Goal: Complete application form: Fill out and submit a form for a specific purpose

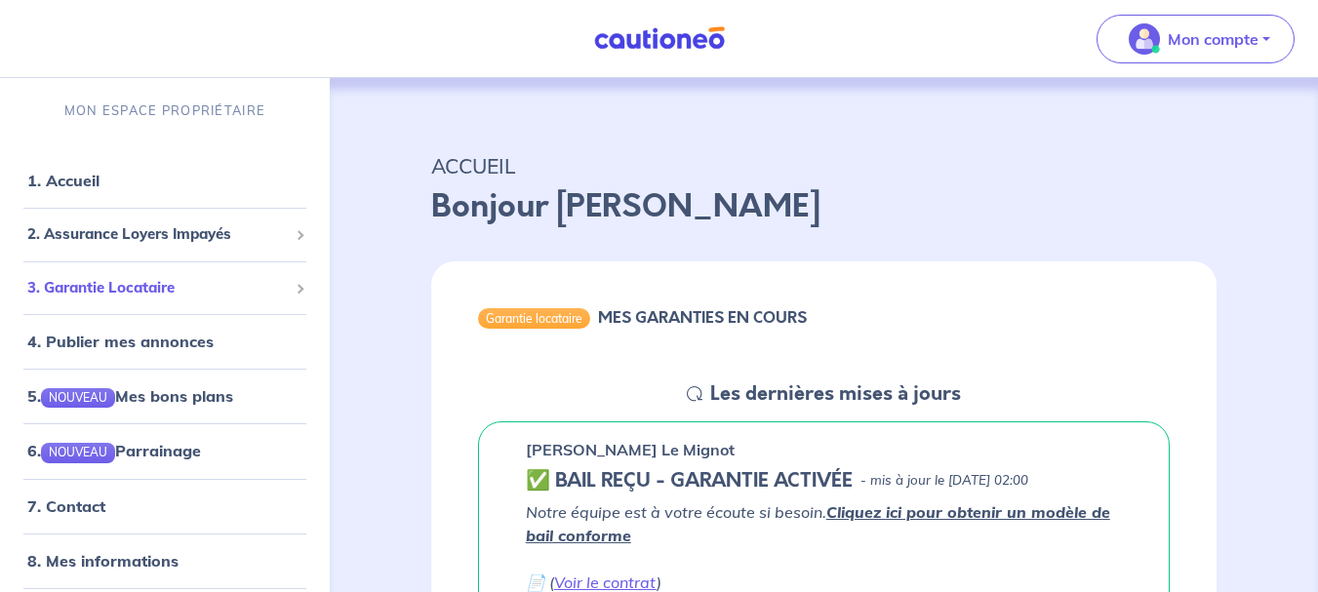
click at [160, 289] on span "3. Garantie Locataire" at bounding box center [157, 288] width 261 height 22
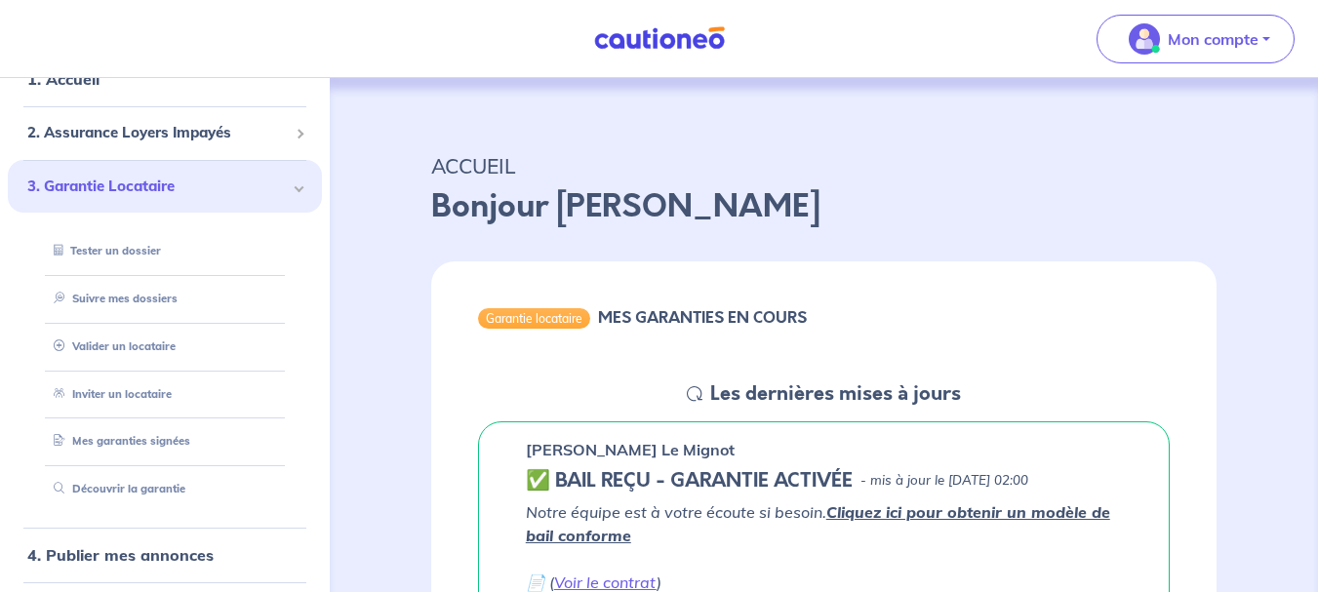
scroll to position [122, 0]
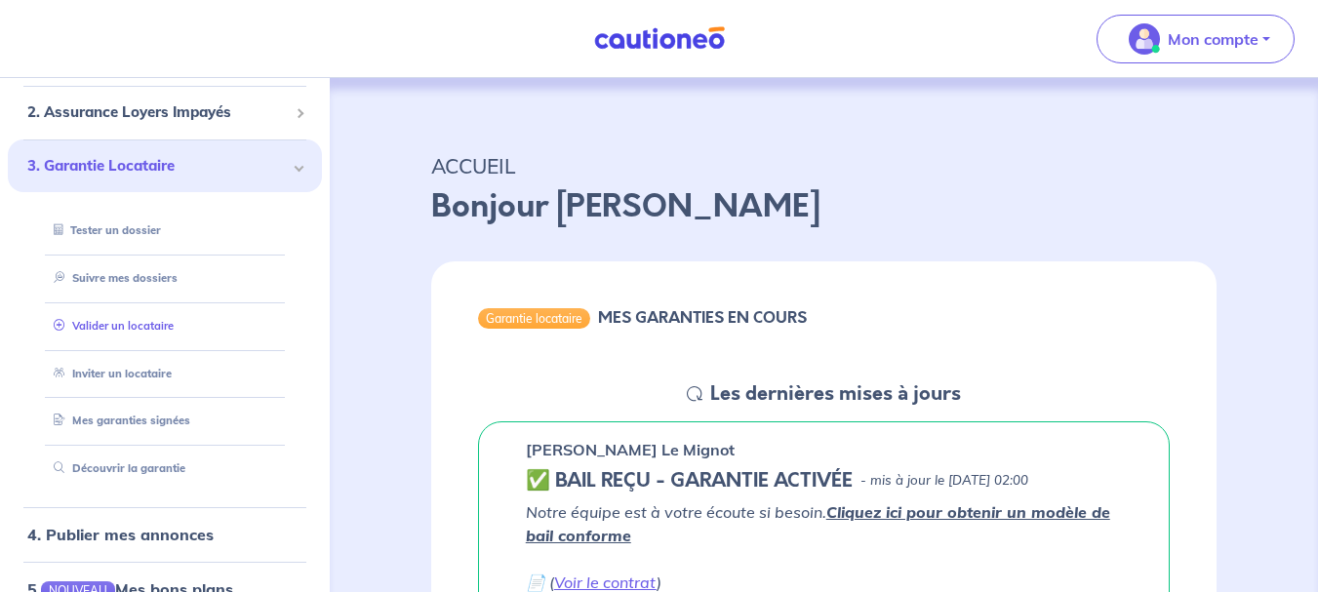
click at [157, 333] on link "Valider un locataire" at bounding box center [110, 326] width 128 height 14
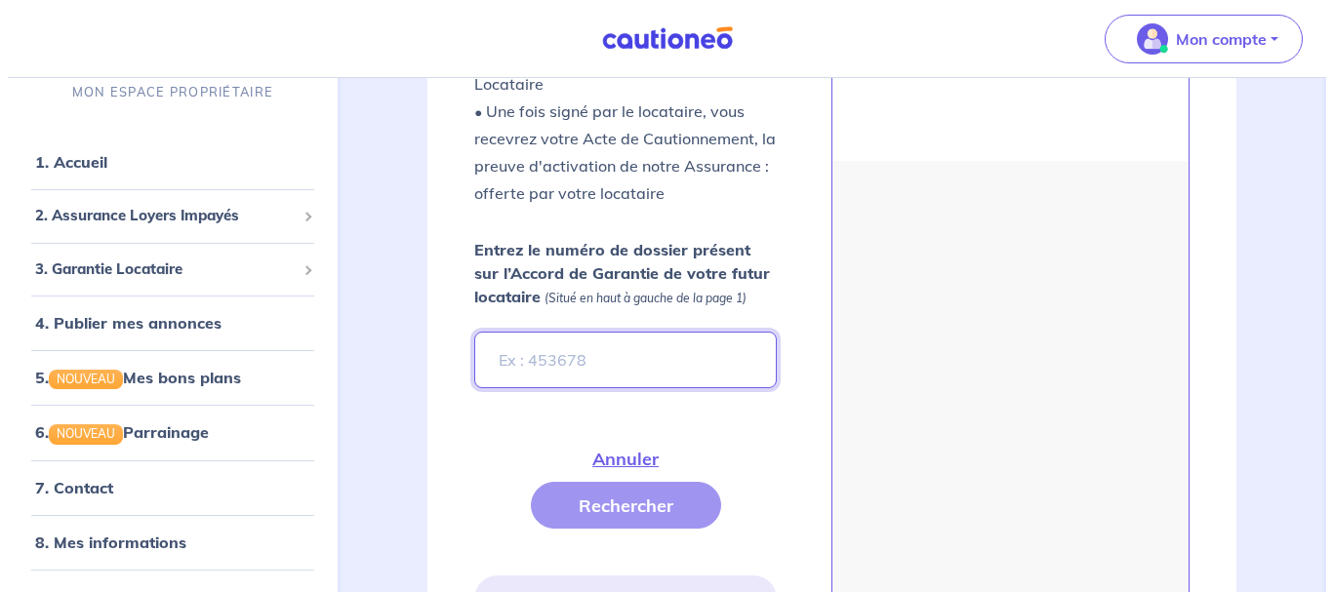
scroll to position [679, 0]
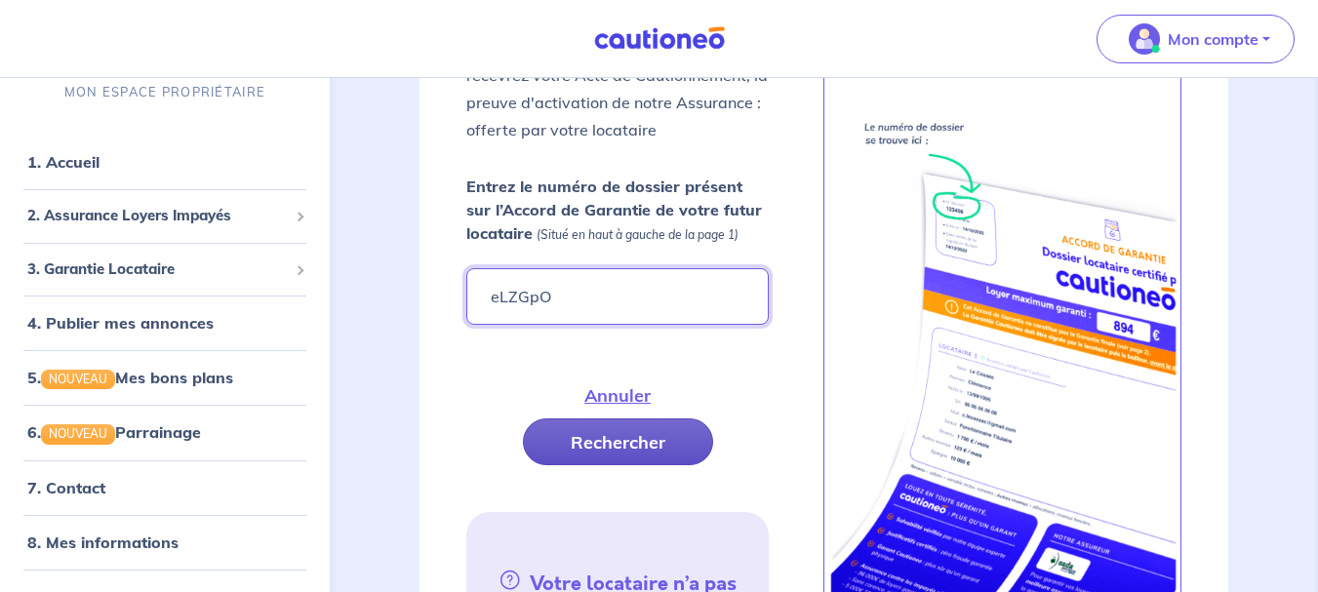
type input "eLZGpO"
click at [573, 446] on button "Rechercher" at bounding box center [618, 442] width 190 height 47
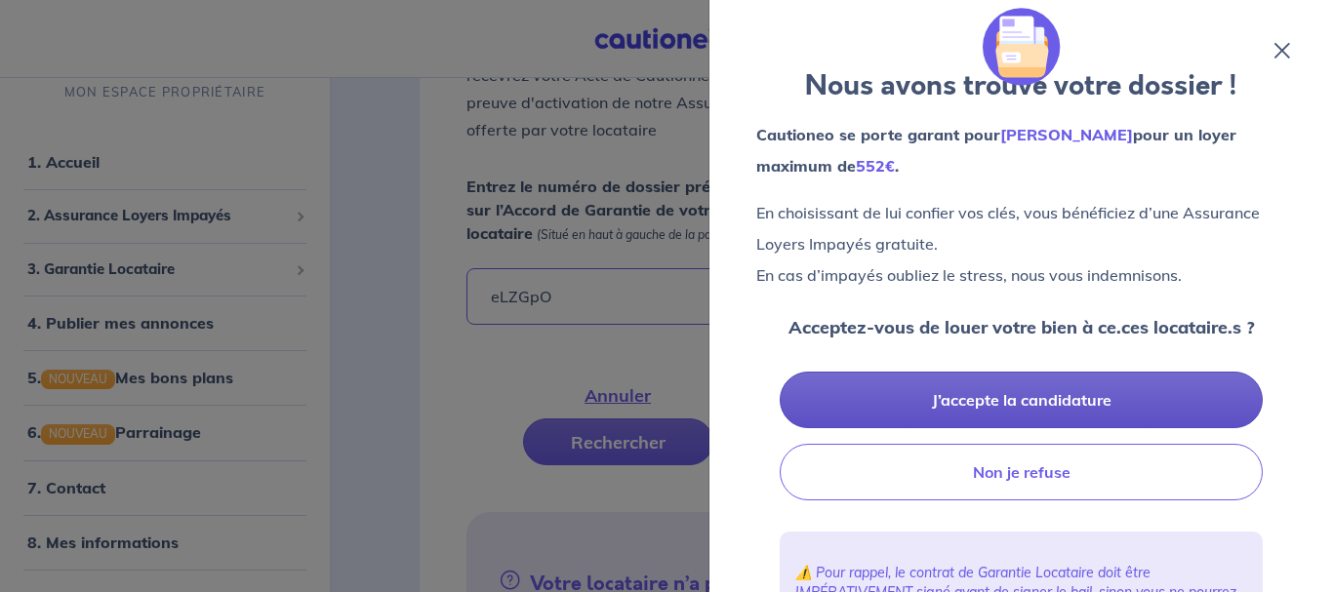
click at [978, 398] on button "J’accepte la candidature" at bounding box center [1021, 400] width 483 height 57
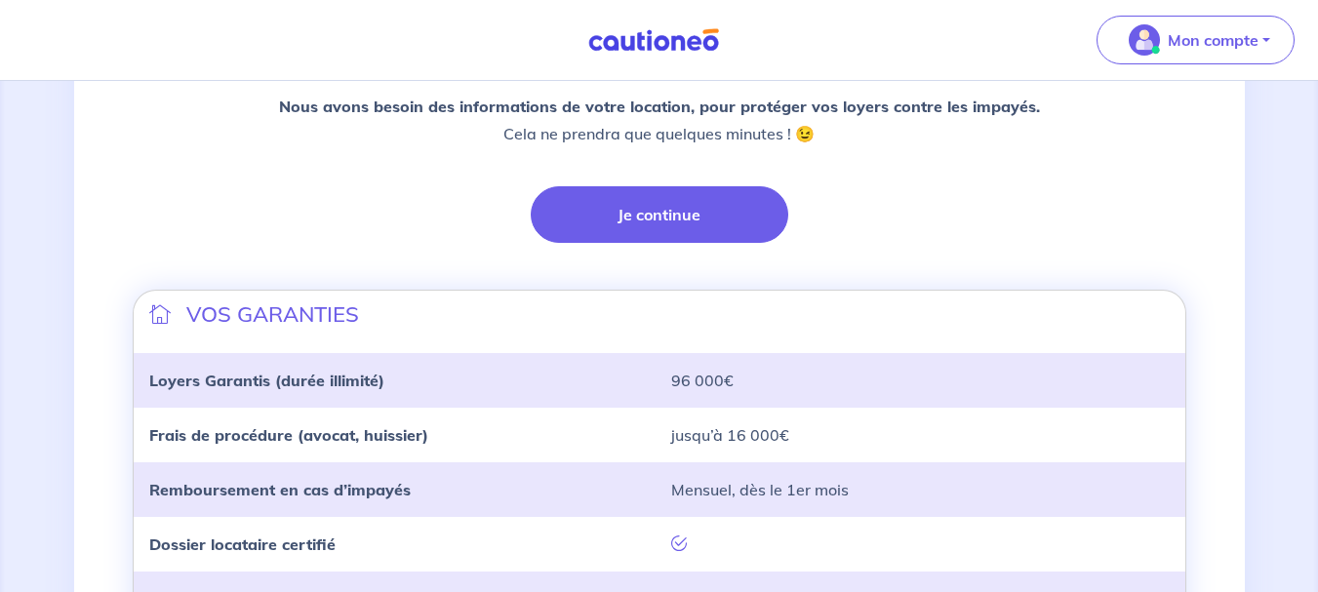
scroll to position [461, 0]
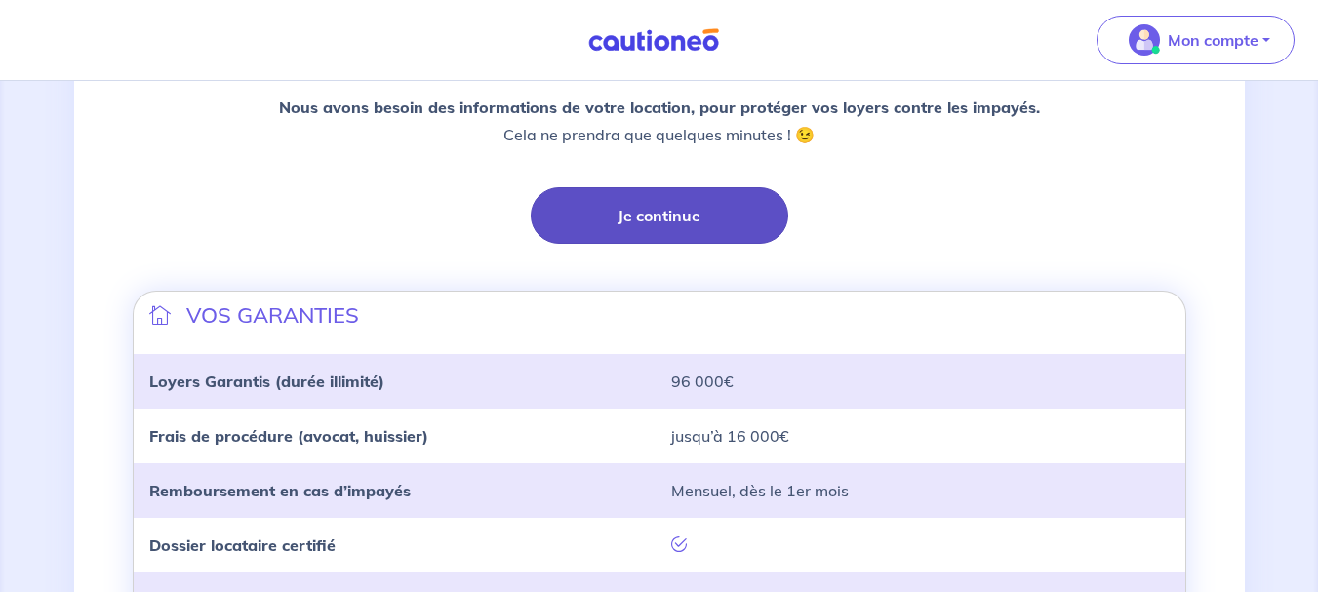
click at [709, 219] on button "Je continue" at bounding box center [660, 215] width 258 height 57
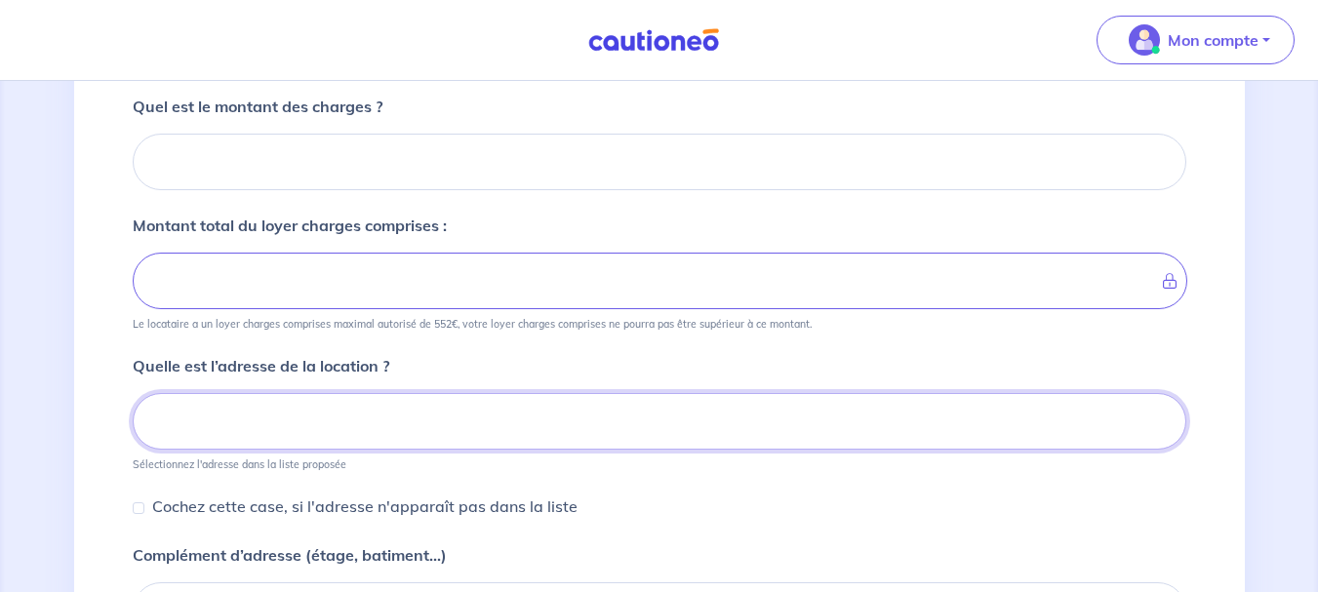
scroll to position [479, 0]
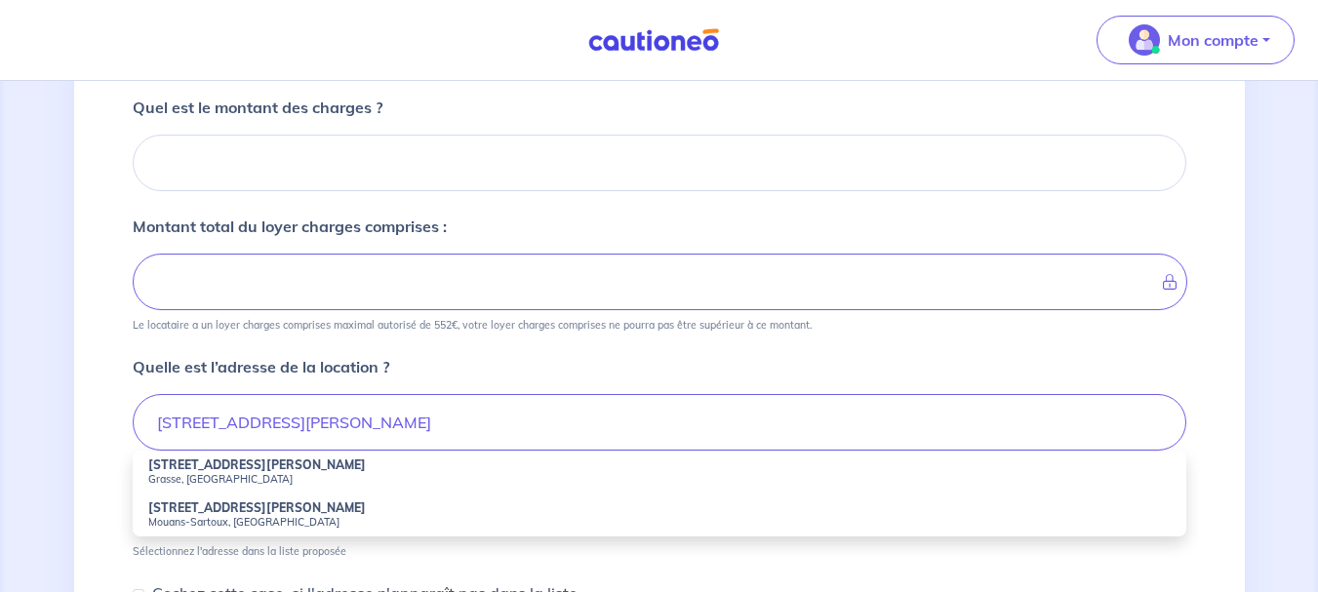
click at [188, 472] on small "Grasse, [GEOGRAPHIC_DATA]" at bounding box center [659, 479] width 1023 height 14
type input "[STREET_ADDRESS][PERSON_NAME]"
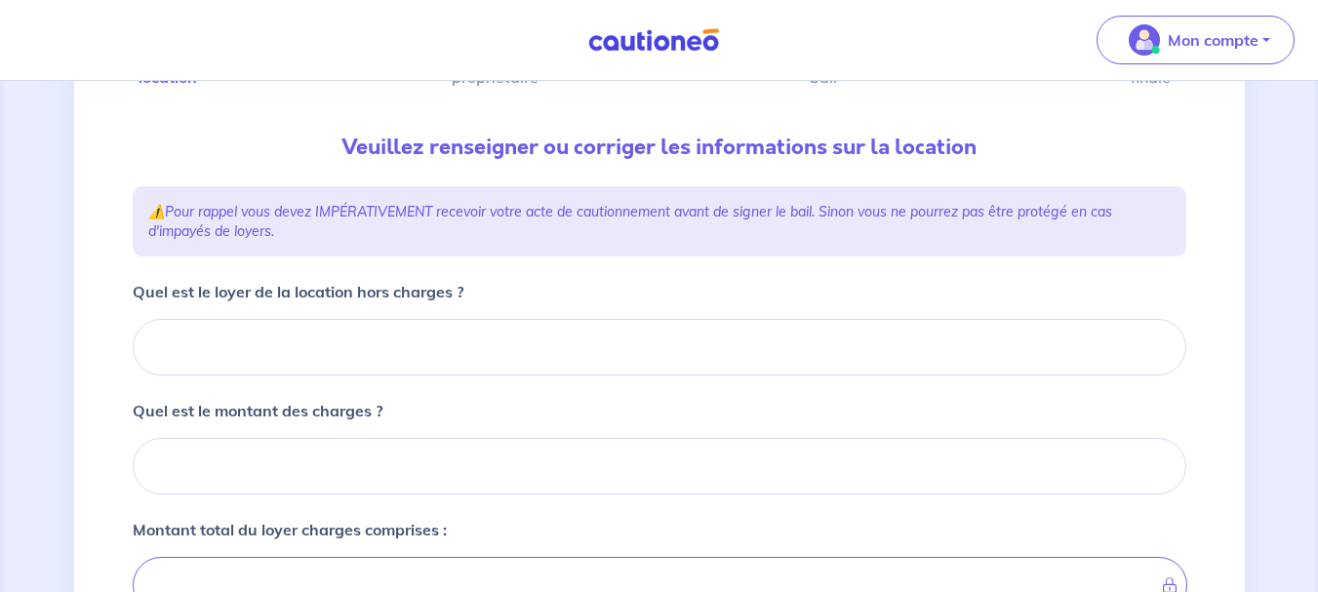
scroll to position [175, 0]
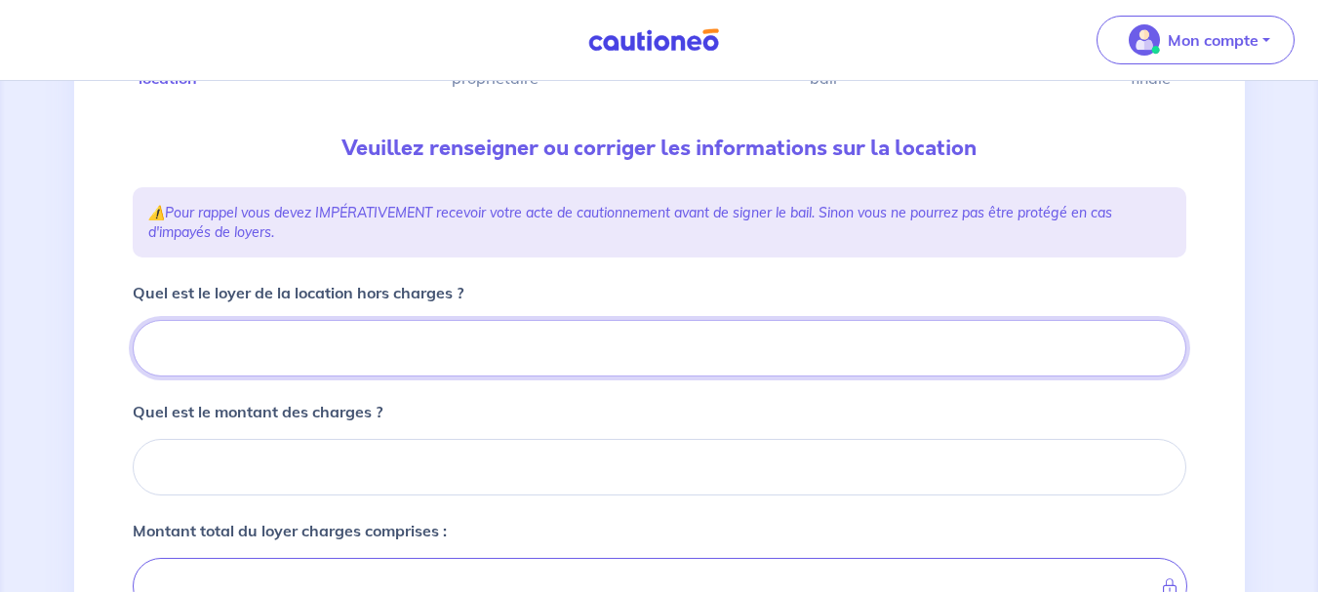
click at [246, 348] on input "Quel est le loyer de la location hors charges ?" at bounding box center [660, 348] width 1054 height 57
type input "46"
type input "460"
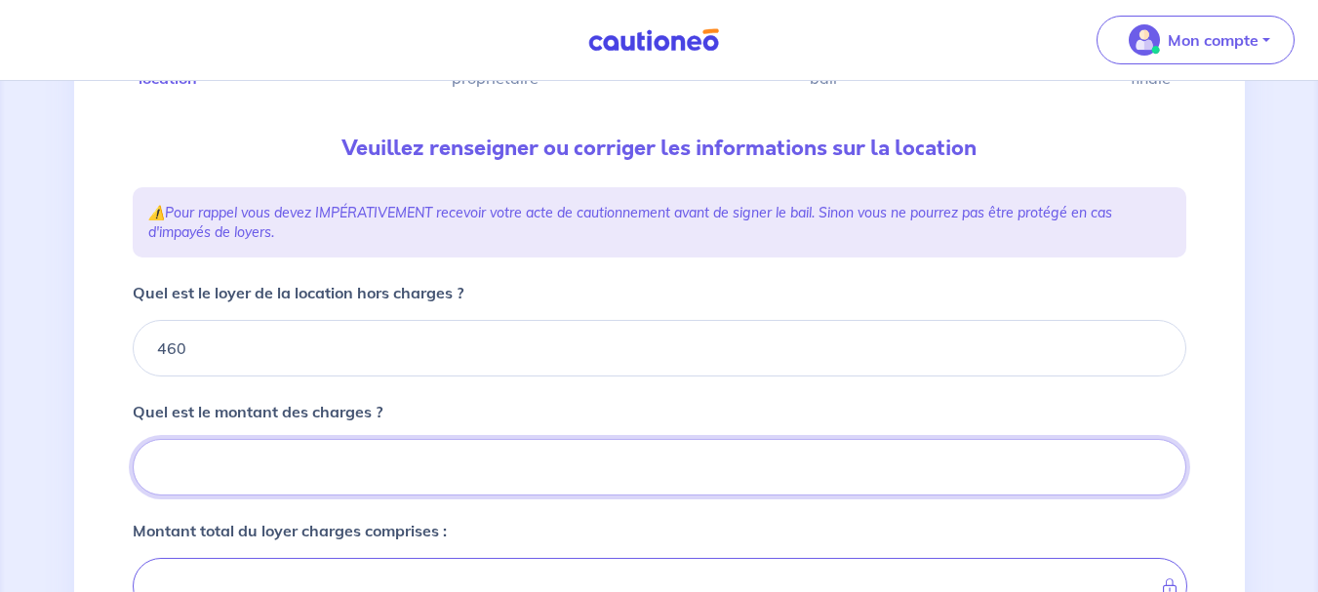
click at [240, 467] on input "Quel est le montant des charges ?" at bounding box center [660, 467] width 1054 height 57
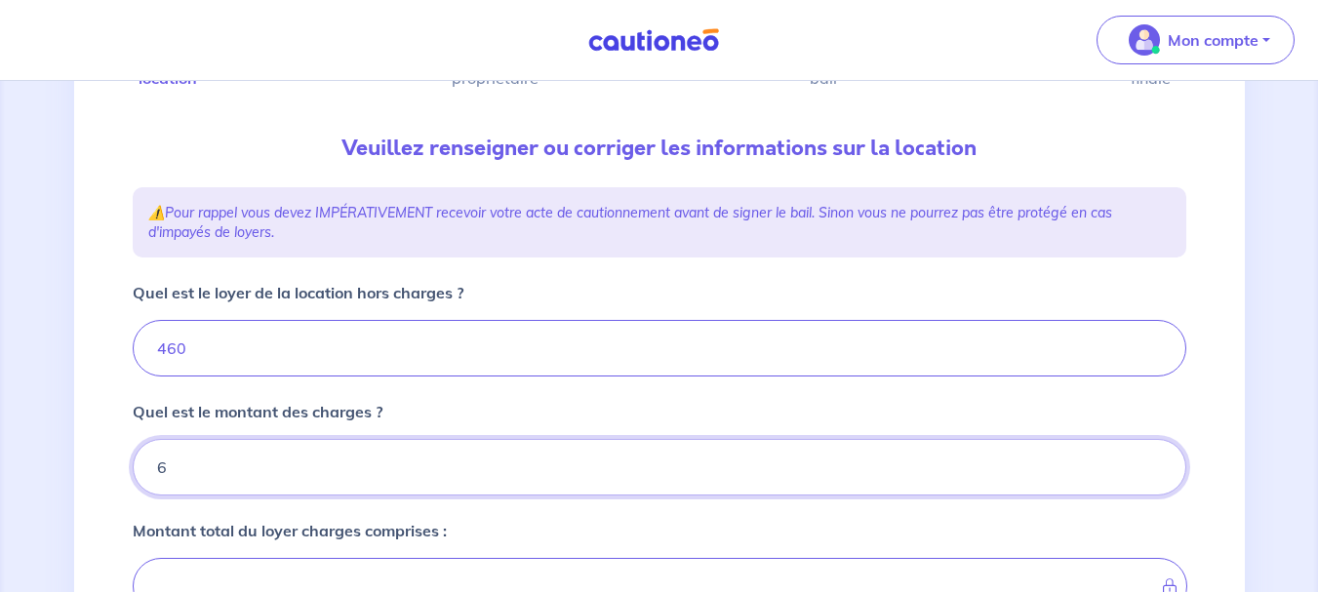
type input "60"
type input "520"
type input "60"
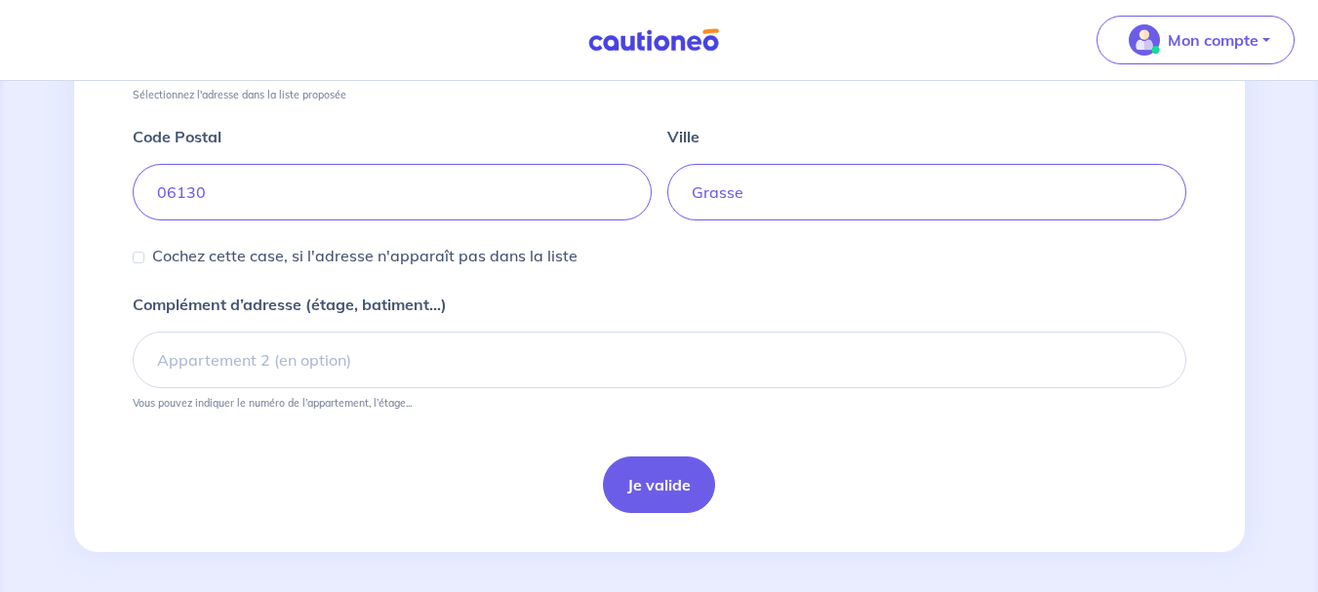
scroll to position [853, 0]
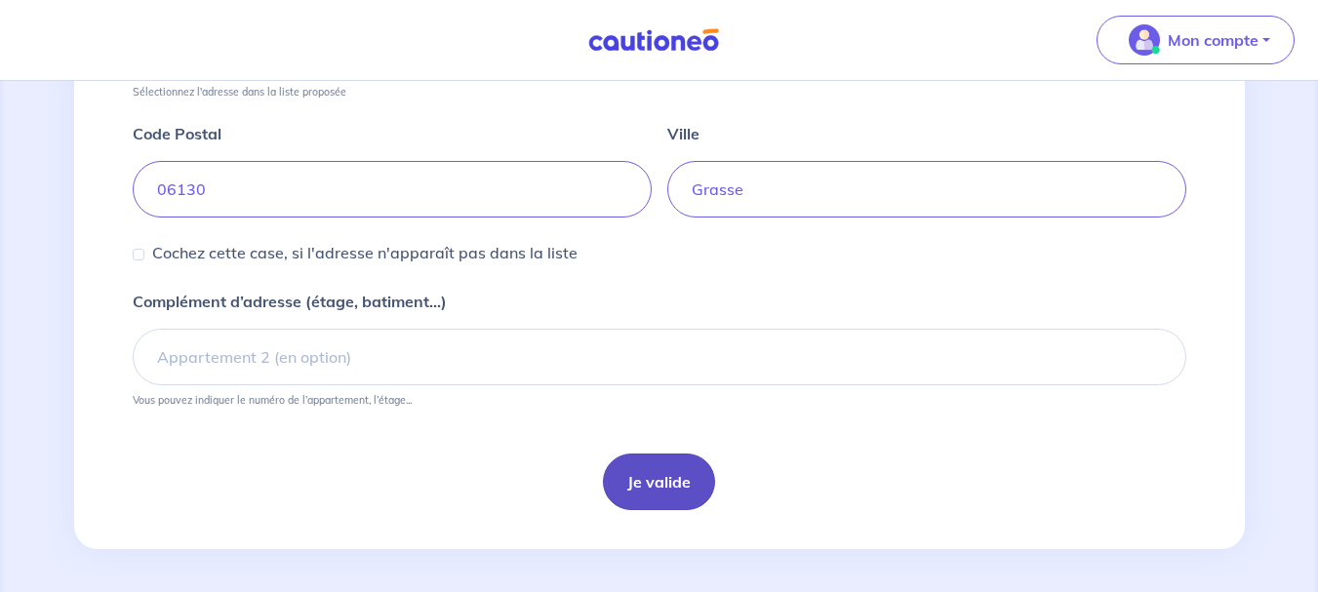
click at [677, 469] on button "Je valide" at bounding box center [659, 482] width 112 height 57
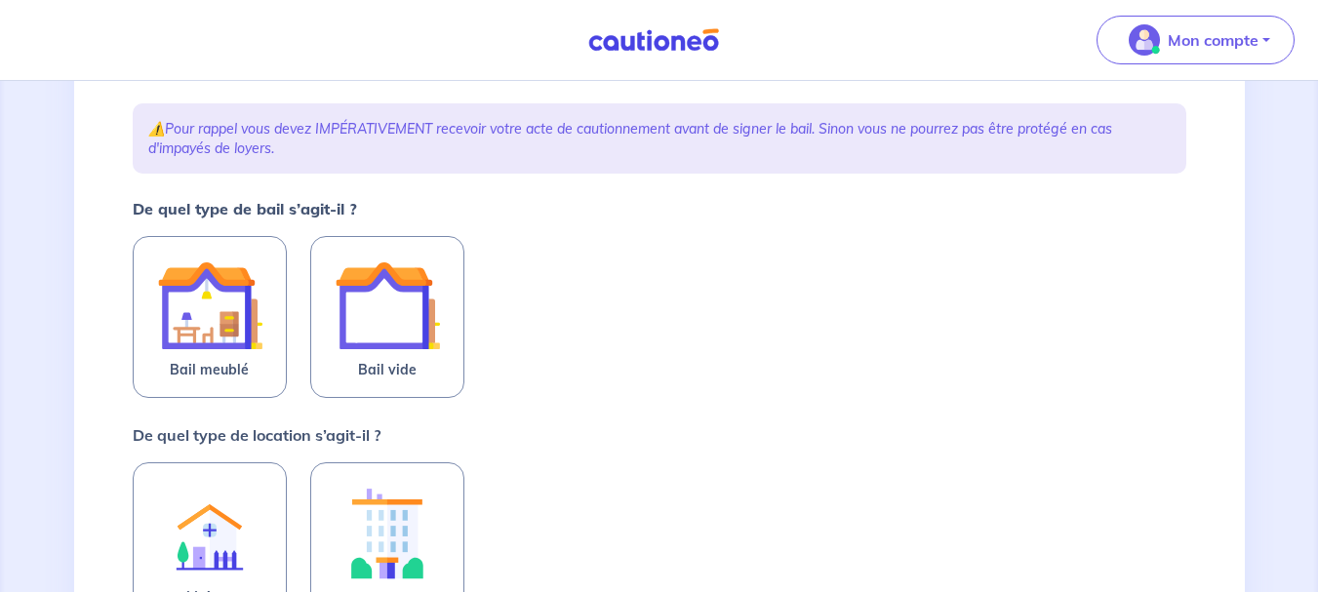
scroll to position [258, 0]
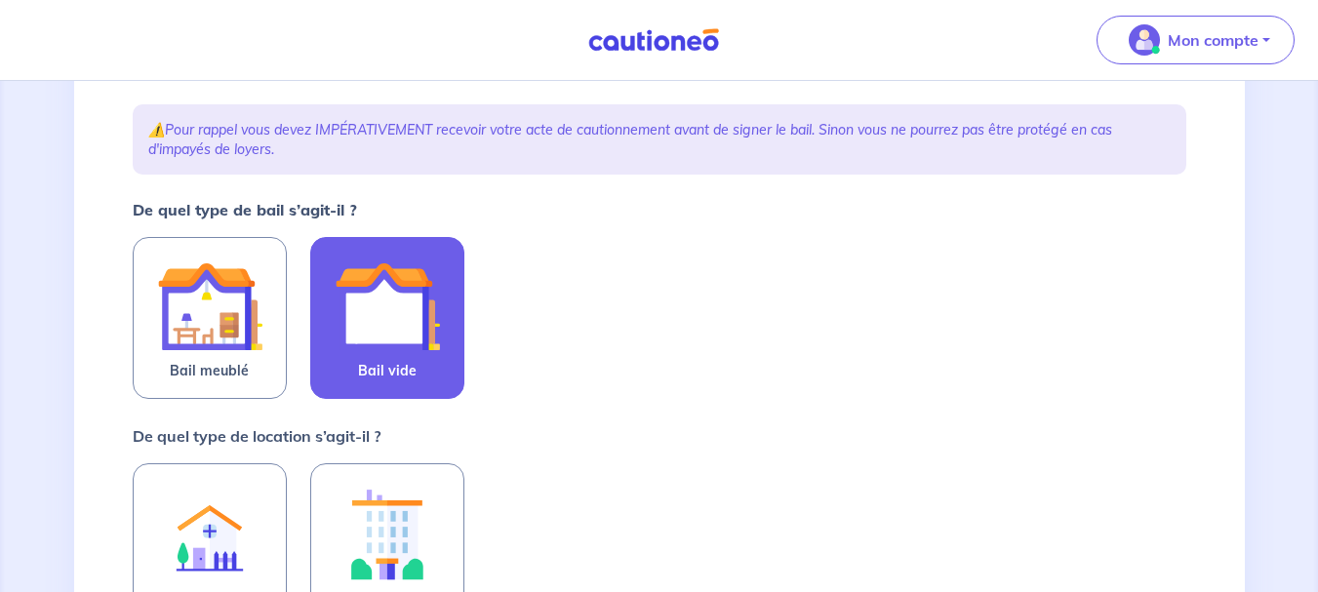
click at [400, 354] on img at bounding box center [387, 306] width 105 height 105
click at [0, 0] on input "Bail vide" at bounding box center [0, 0] width 0 height 0
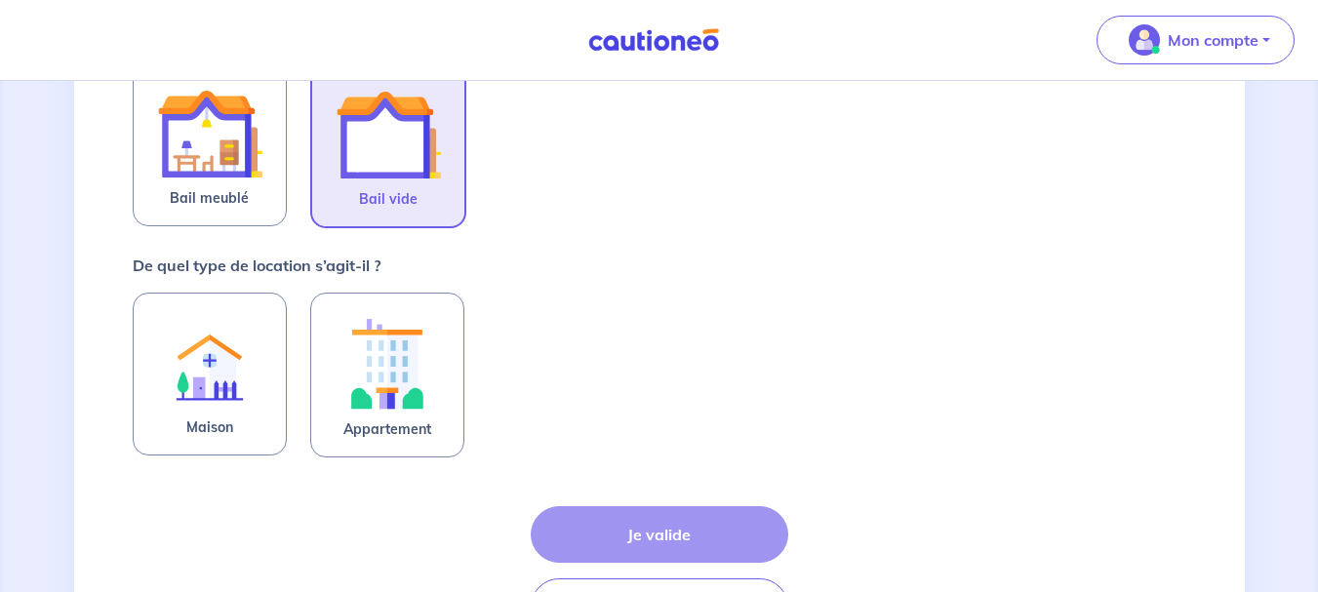
scroll to position [446, 0]
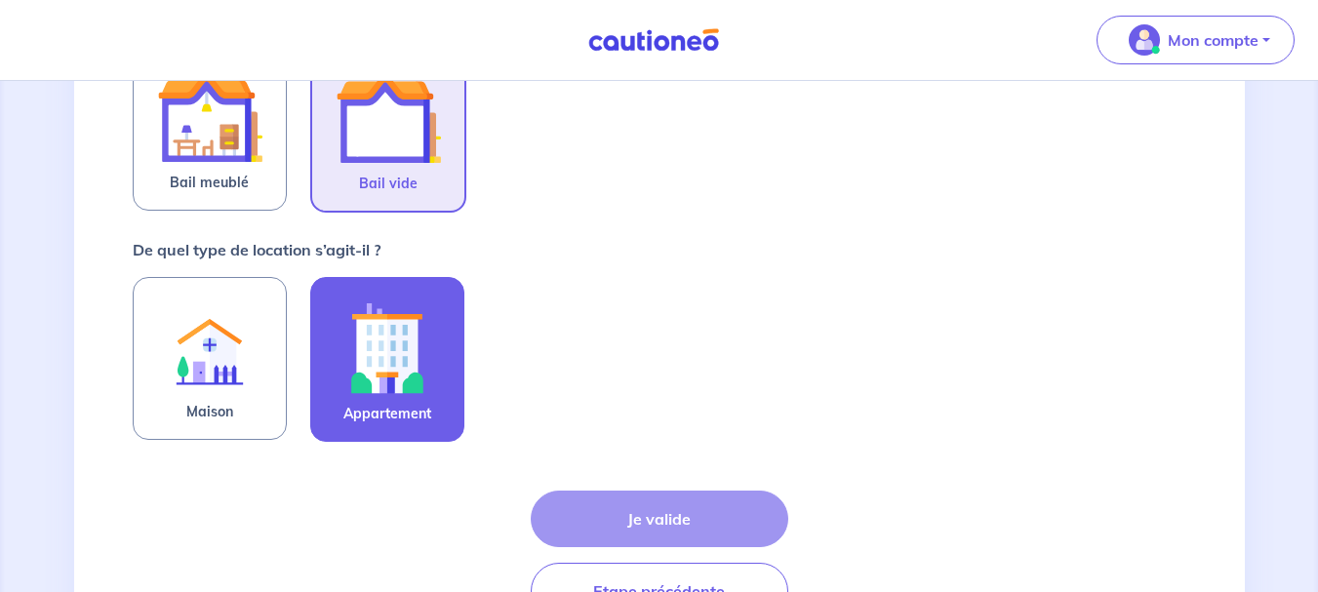
click at [419, 365] on img at bounding box center [387, 348] width 105 height 108
click at [0, 0] on input "Appartement" at bounding box center [0, 0] width 0 height 0
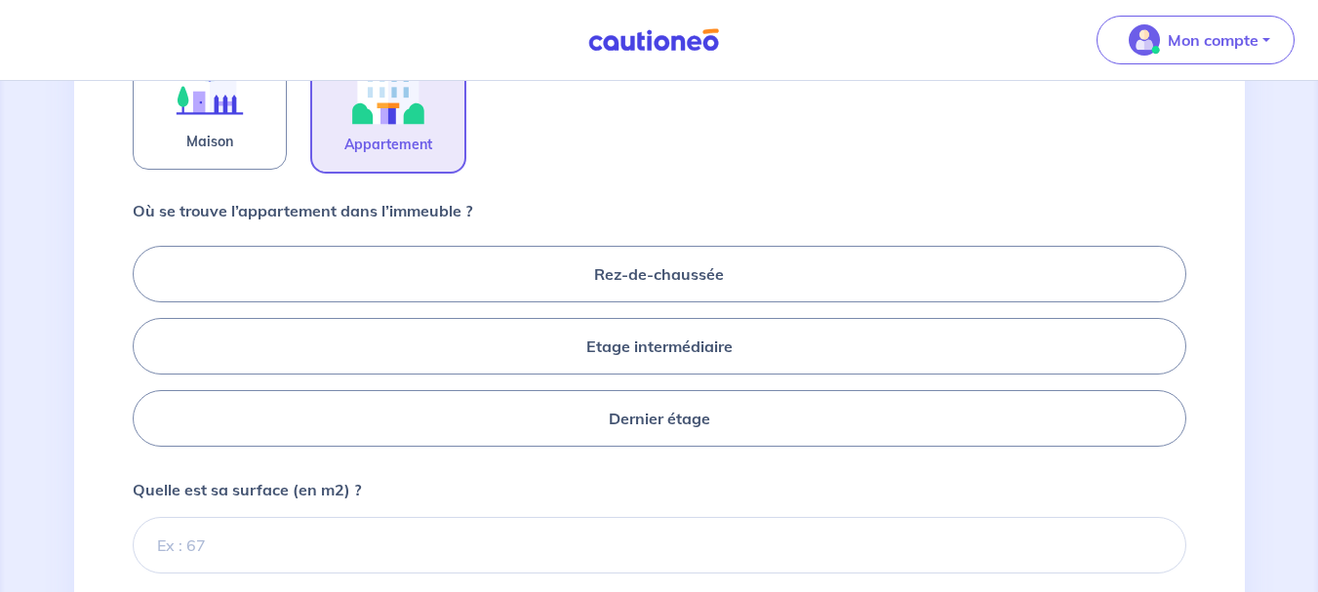
scroll to position [718, 0]
click at [634, 366] on label "Etage intermédiaire" at bounding box center [660, 344] width 1054 height 57
click at [145, 350] on input "Etage intermédiaire" at bounding box center [139, 344] width 13 height 13
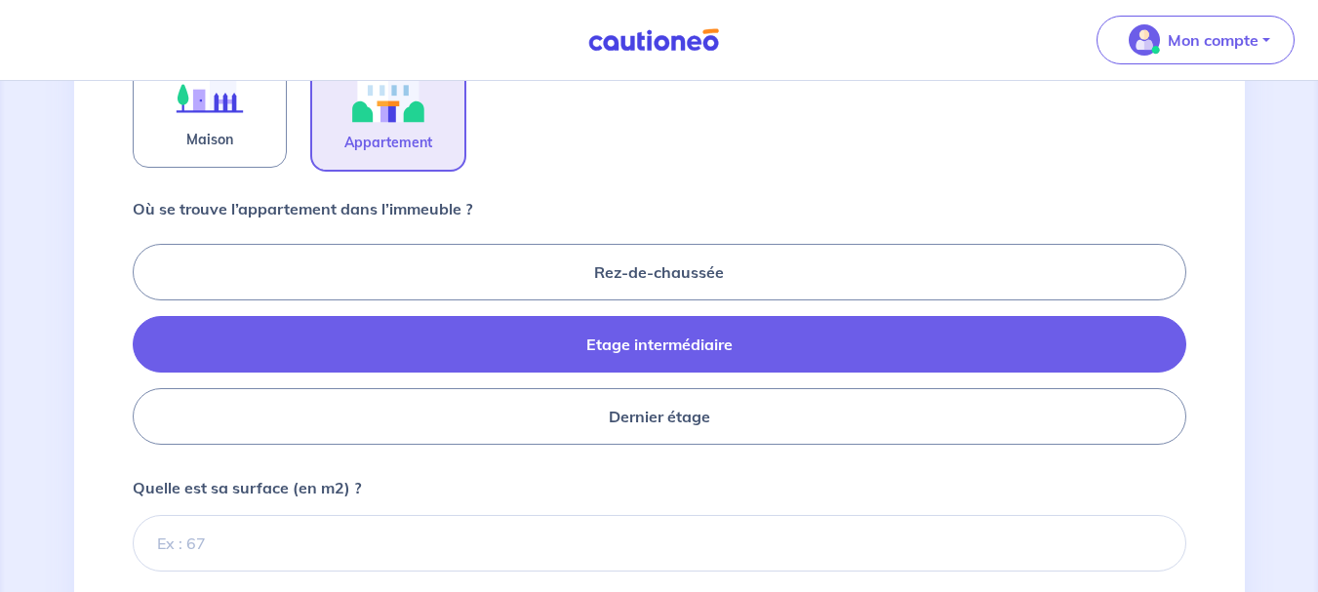
radio input "true"
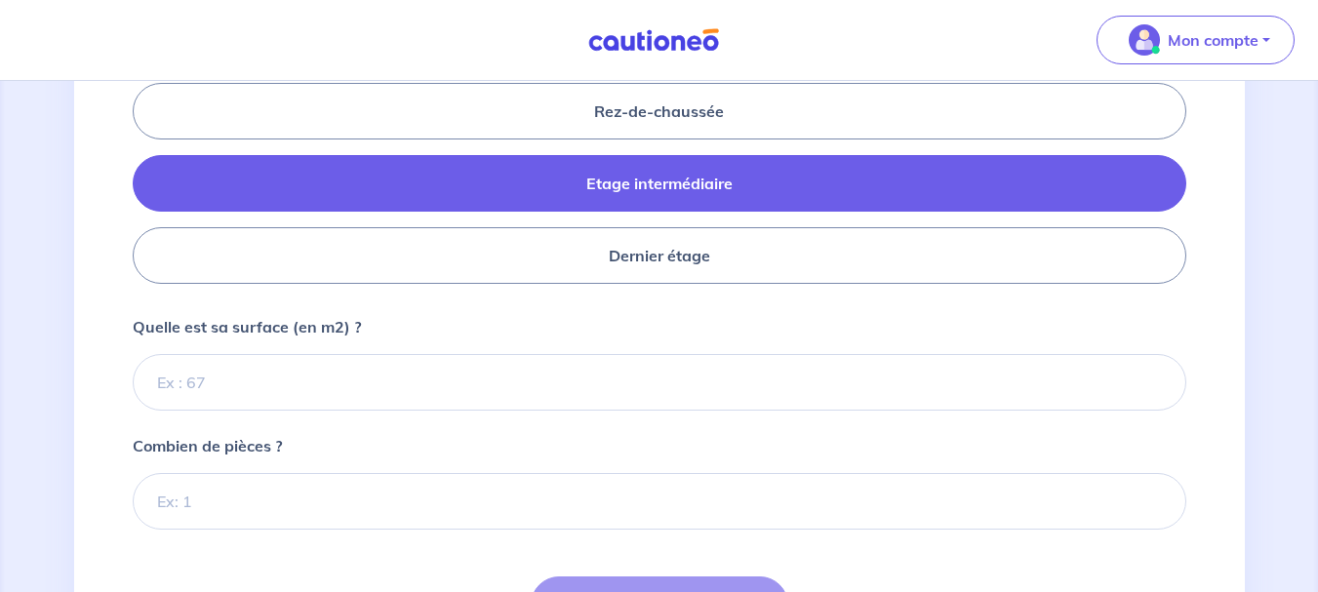
scroll to position [880, 0]
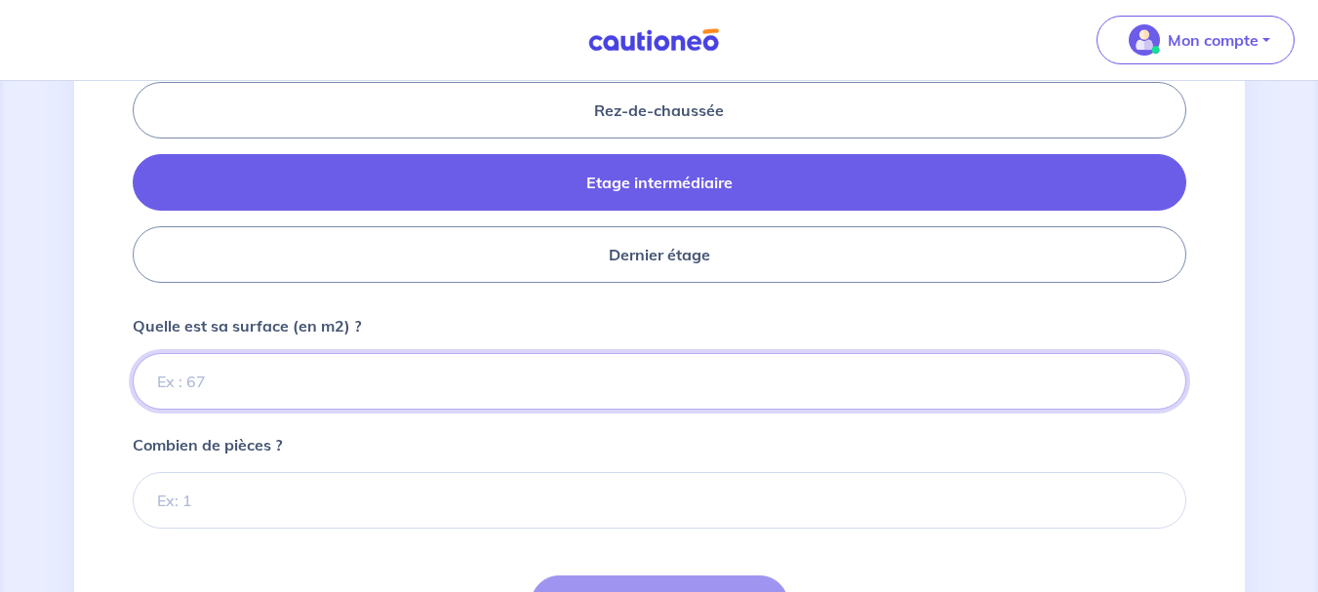
click at [188, 382] on input "Quelle est sa surface (en m2) ?" at bounding box center [660, 381] width 1054 height 57
type input "30"
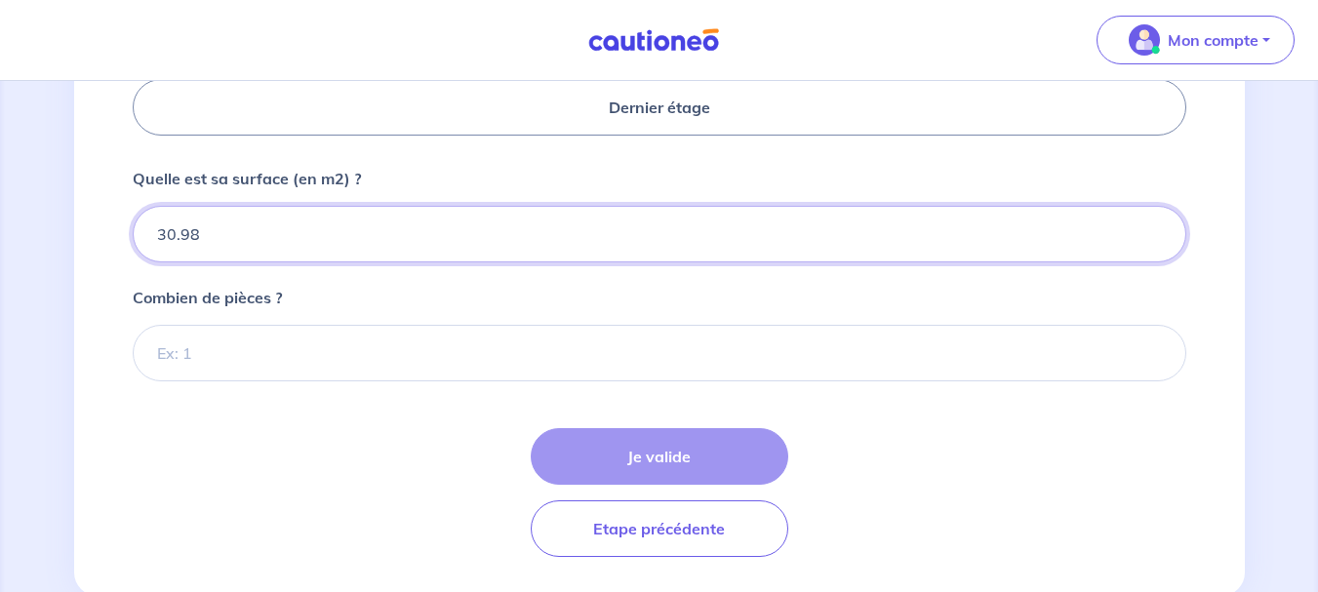
scroll to position [1029, 0]
type input "30.98"
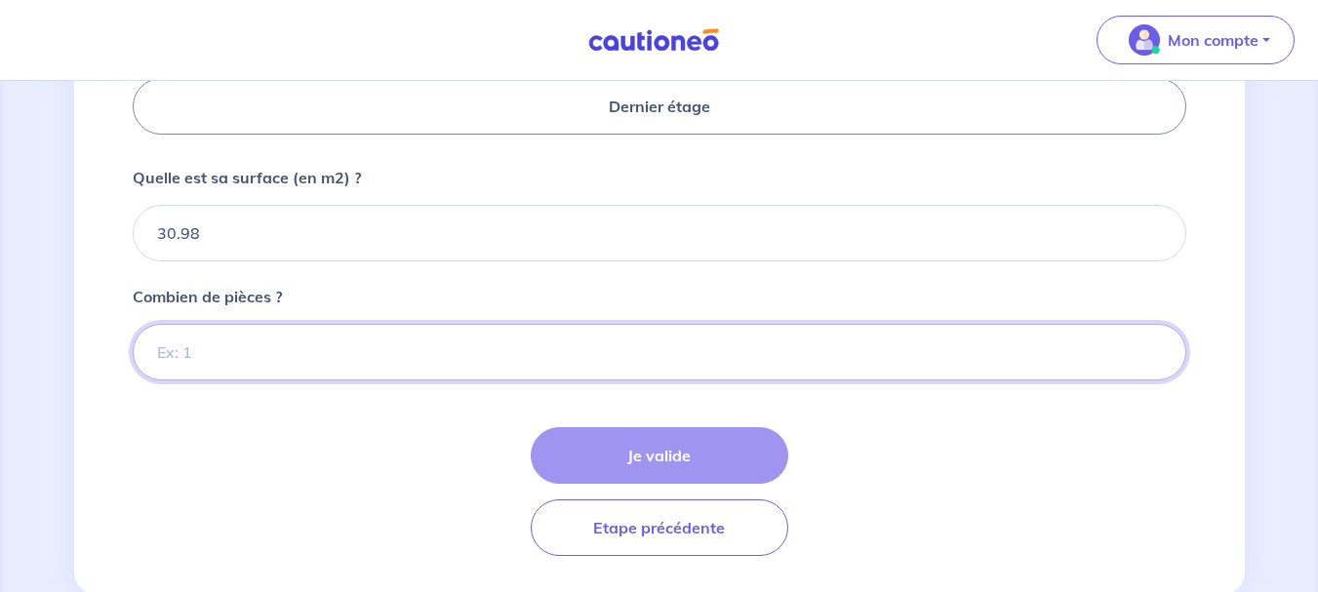
click at [295, 350] on input "Combien de pièces ?" at bounding box center [660, 352] width 1054 height 57
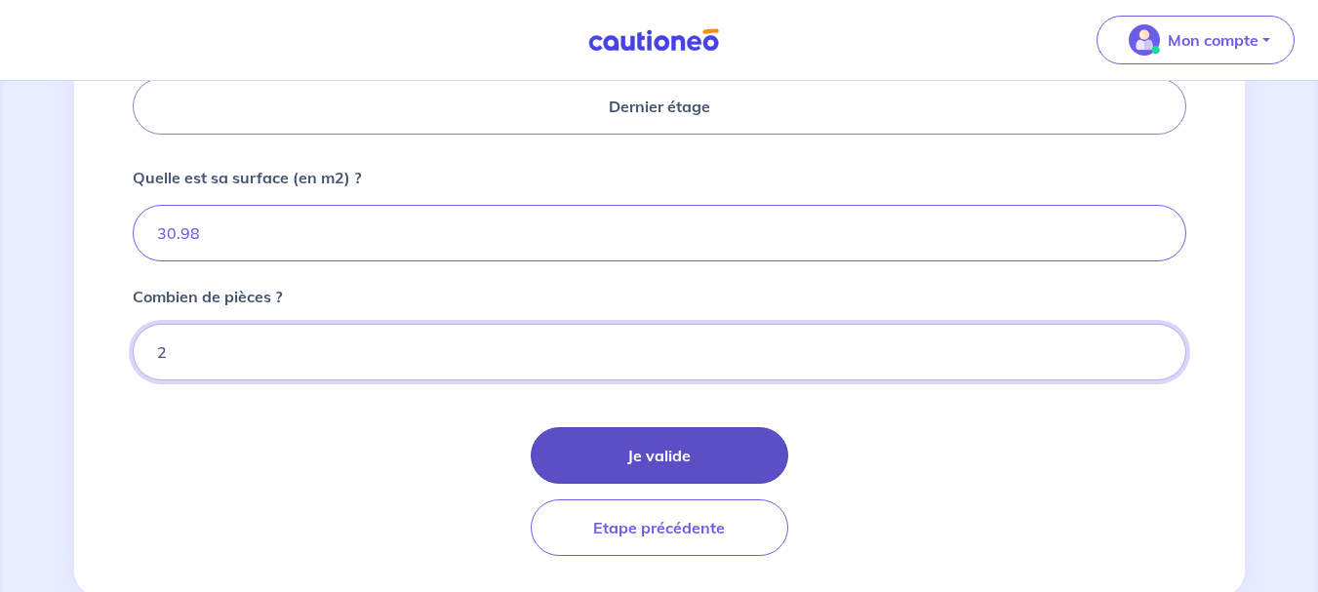
type input "2"
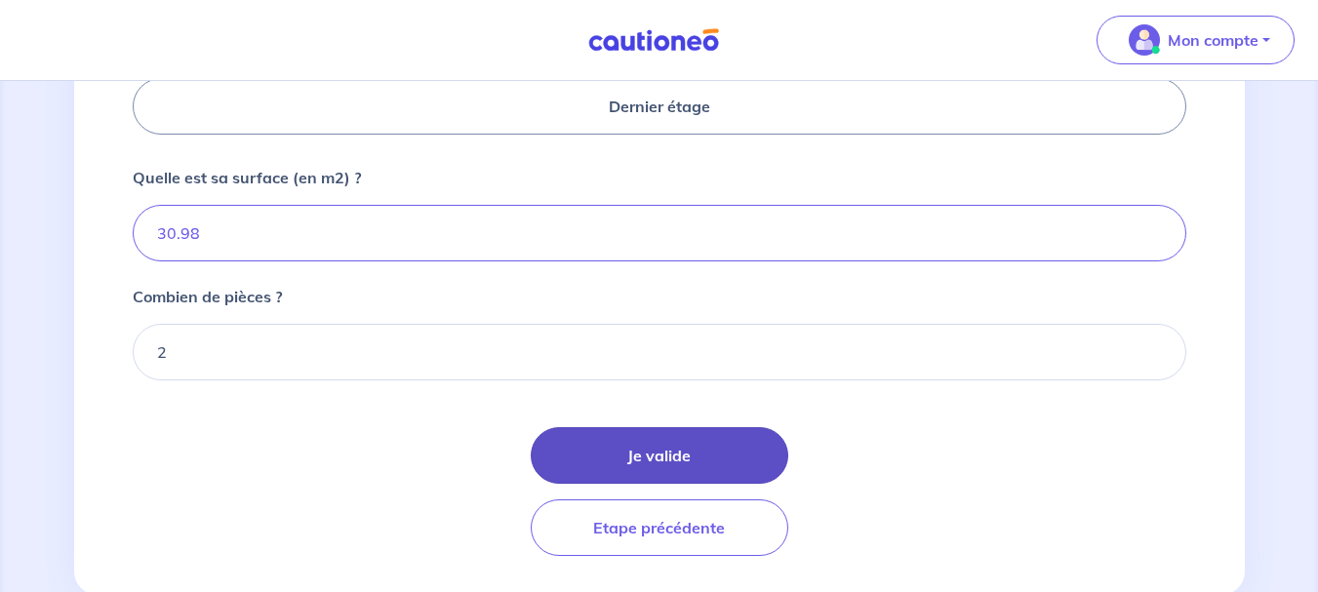
click at [667, 465] on button "Je valide" at bounding box center [660, 455] width 258 height 57
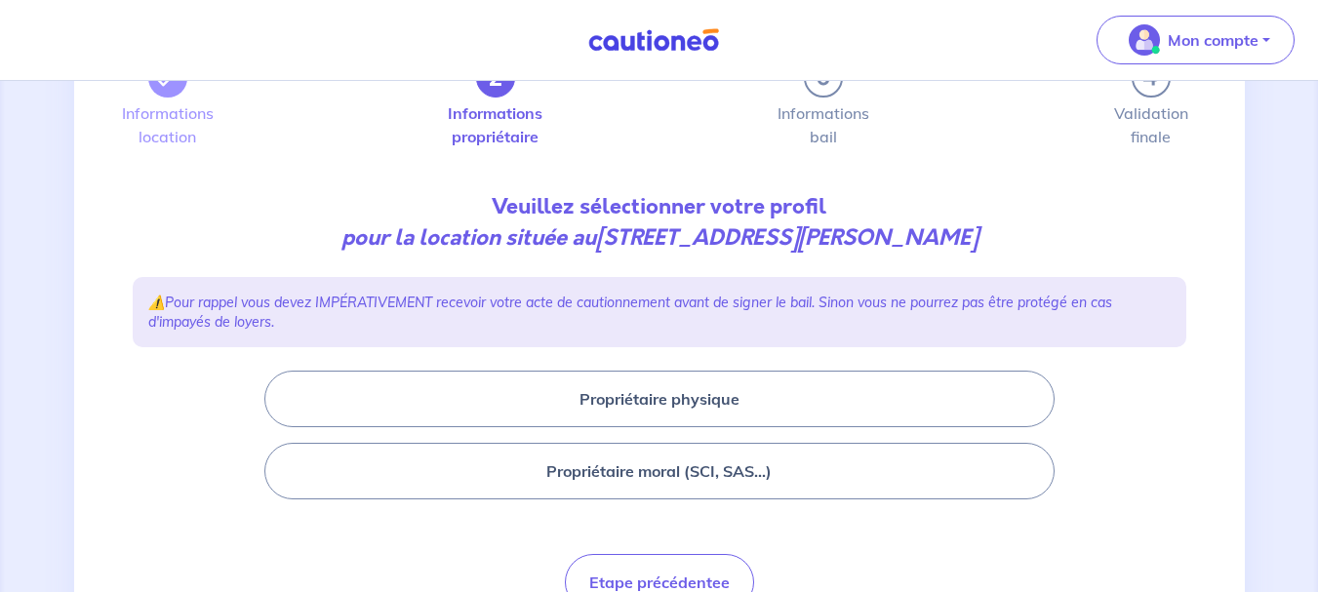
scroll to position [117, 0]
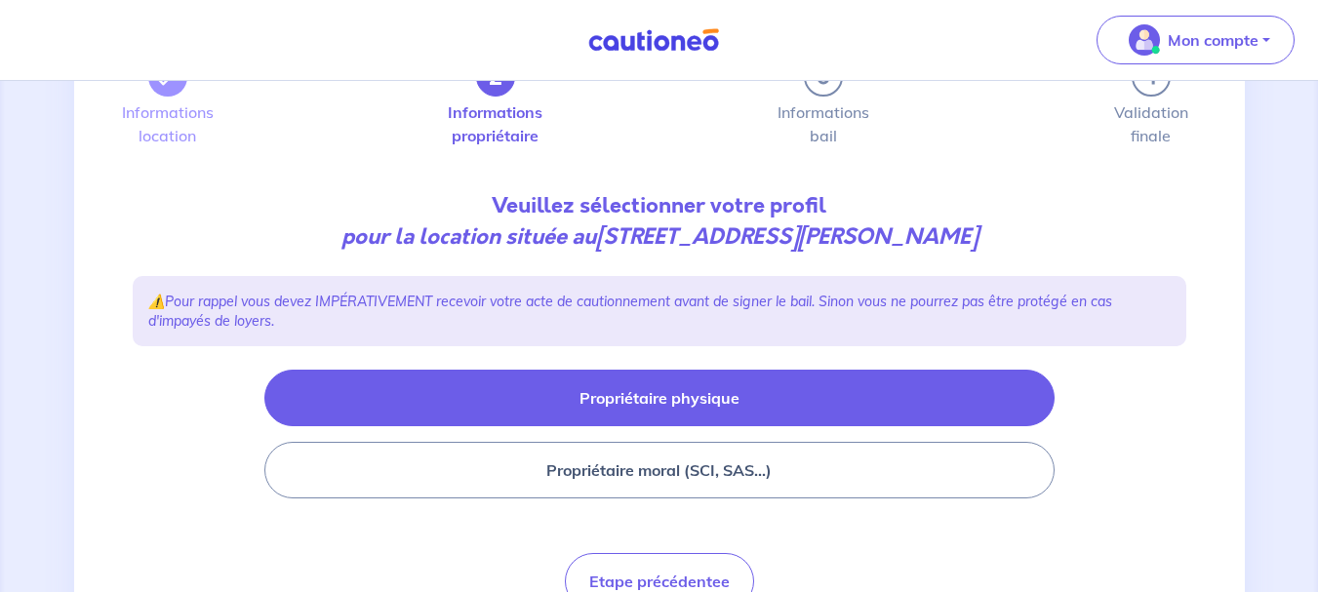
click at [633, 394] on button "Propriétaire physique" at bounding box center [659, 398] width 790 height 57
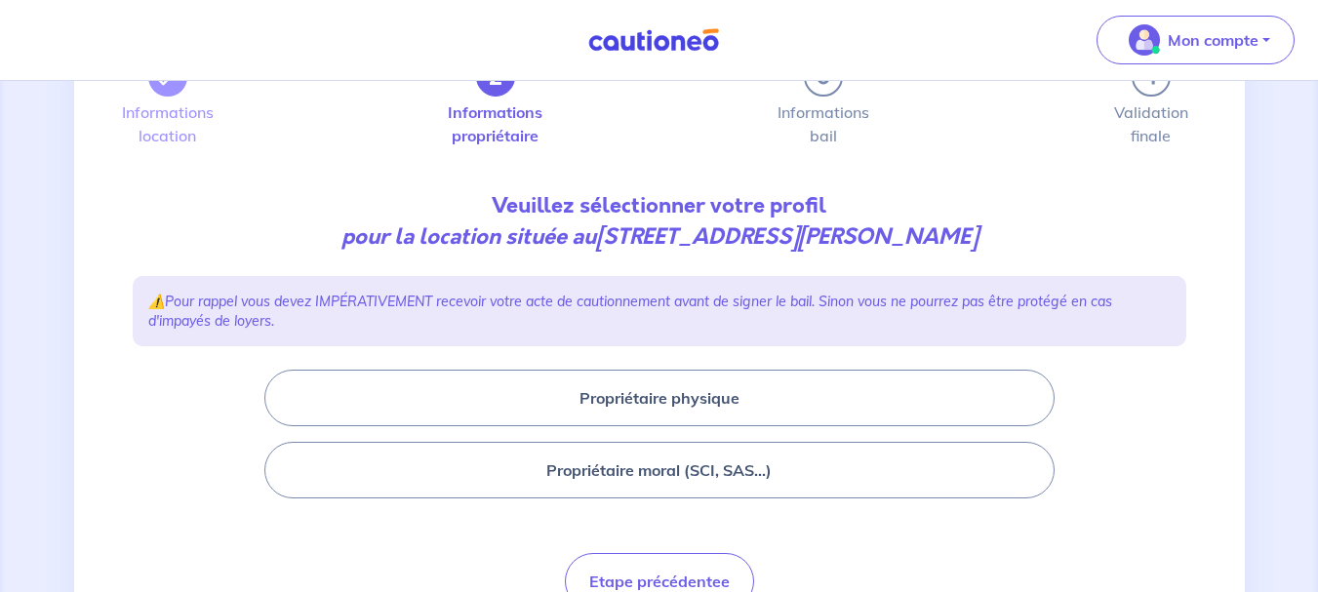
scroll to position [12, 0]
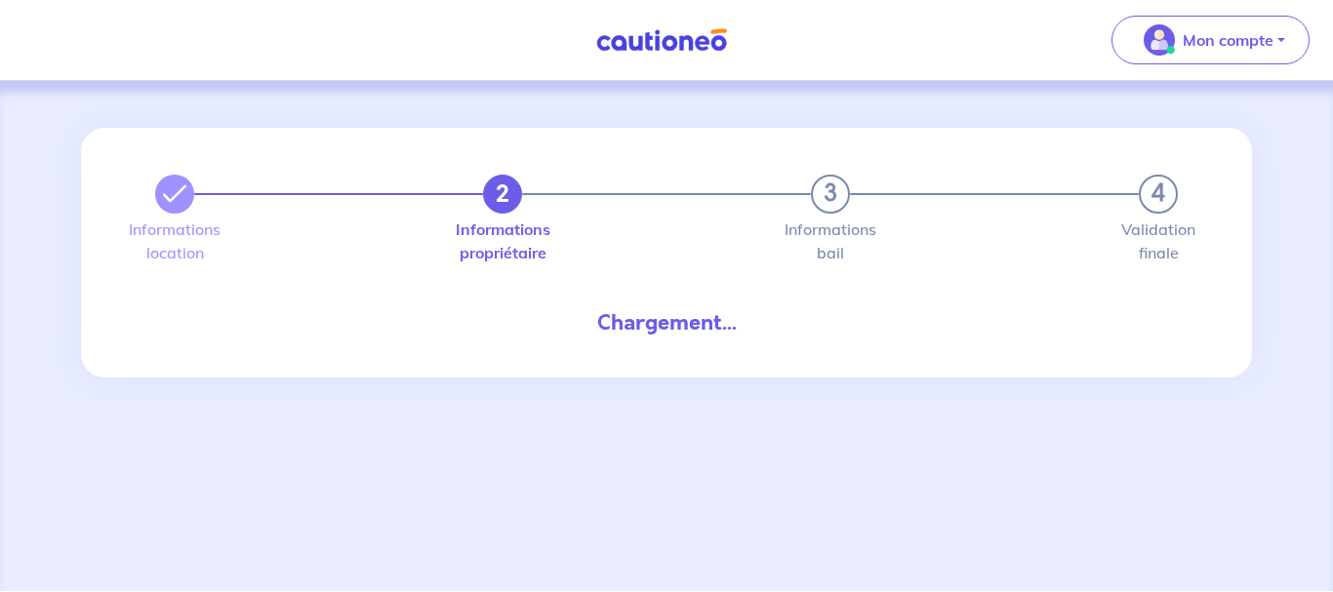
select select "FR"
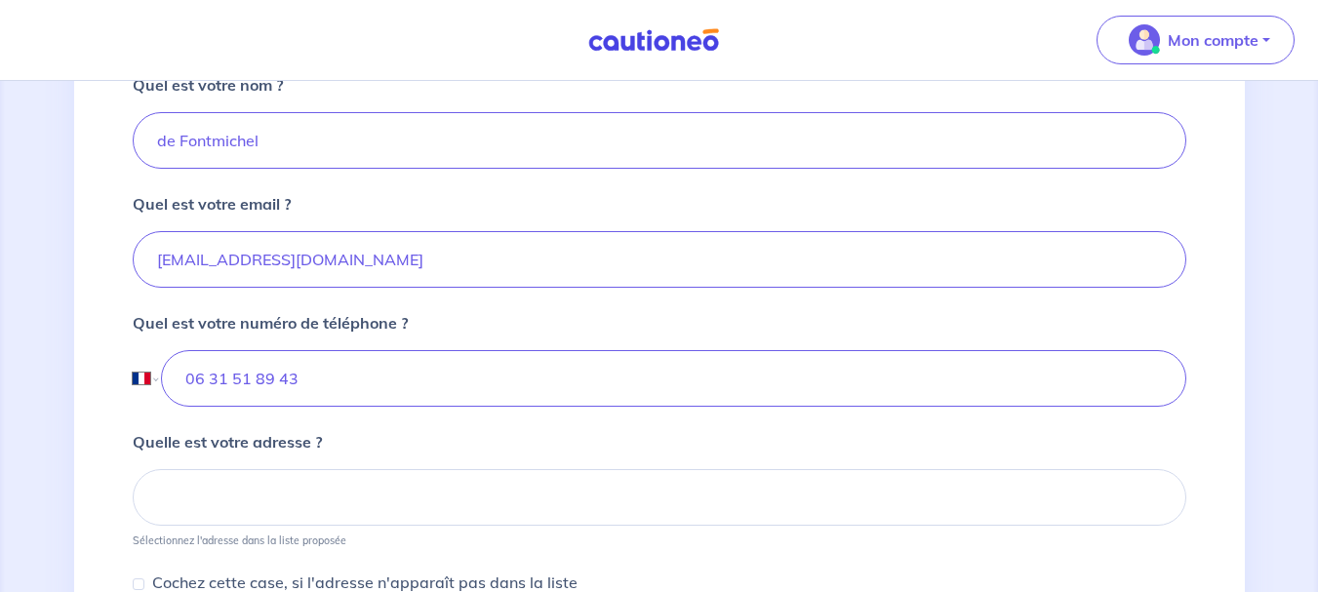
scroll to position [574, 0]
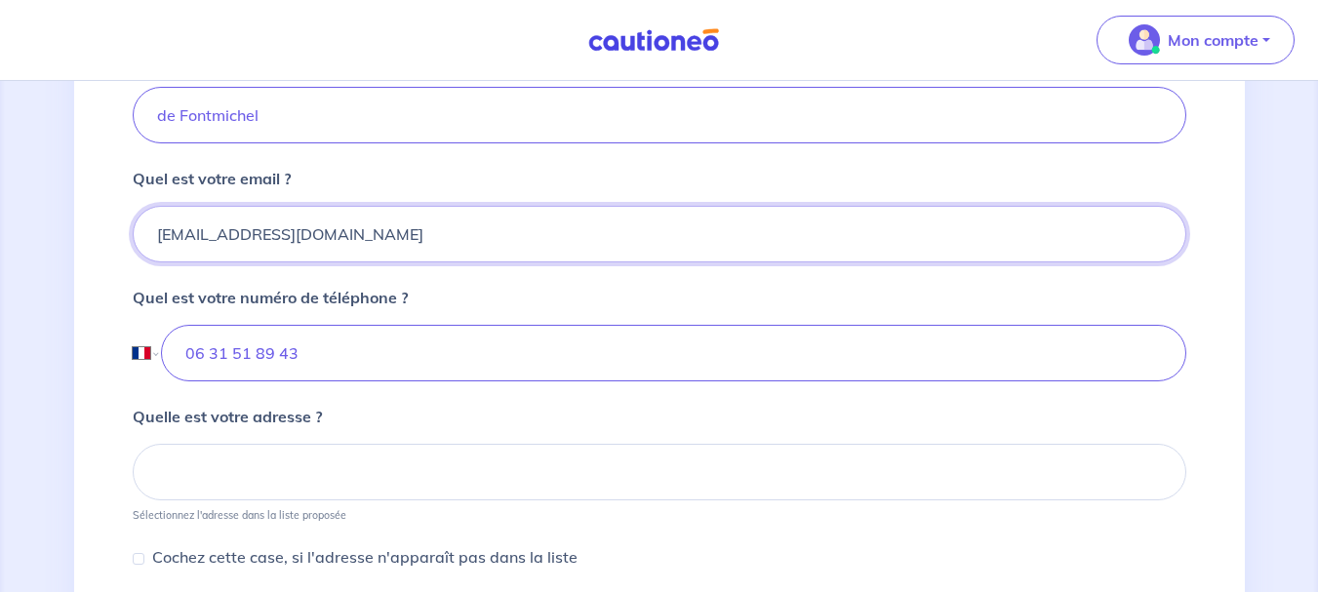
drag, startPoint x: 367, startPoint y: 249, endPoint x: 42, endPoint y: 238, distance: 325.1
click at [40, 237] on div "2 3 4 Informations location Informations propriétaire Informations bail Validat…" at bounding box center [659, 288] width 1318 height 1563
type input "[EMAIL_ADDRESS][DOMAIN_NAME]"
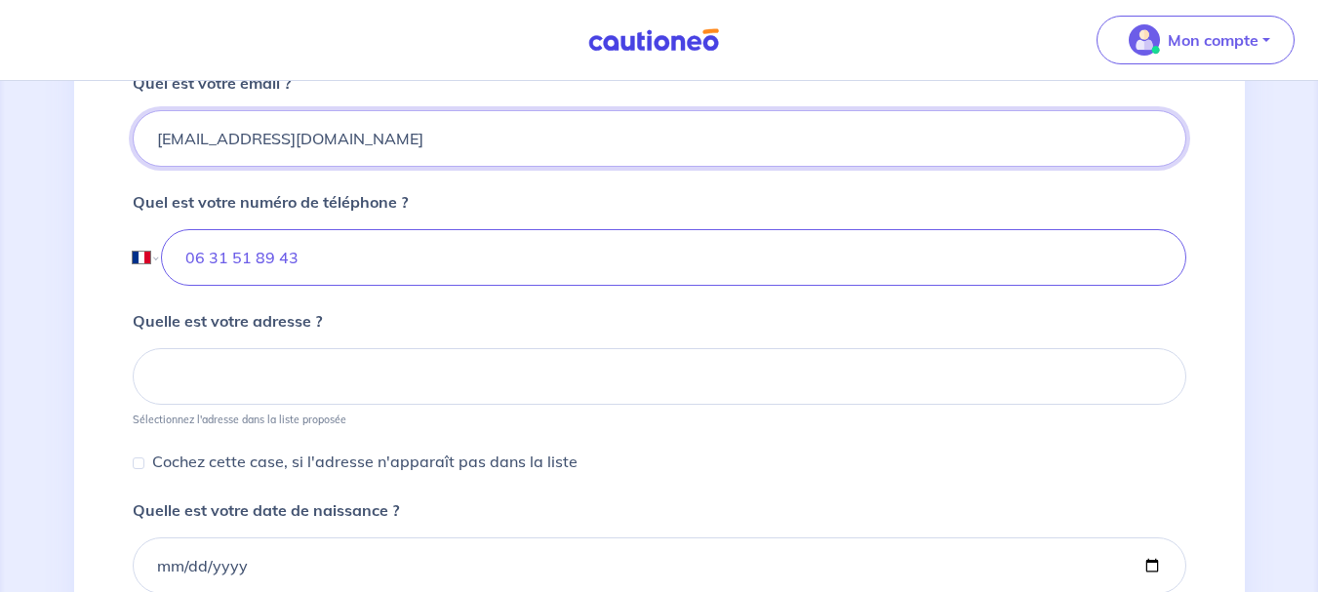
scroll to position [676, 0]
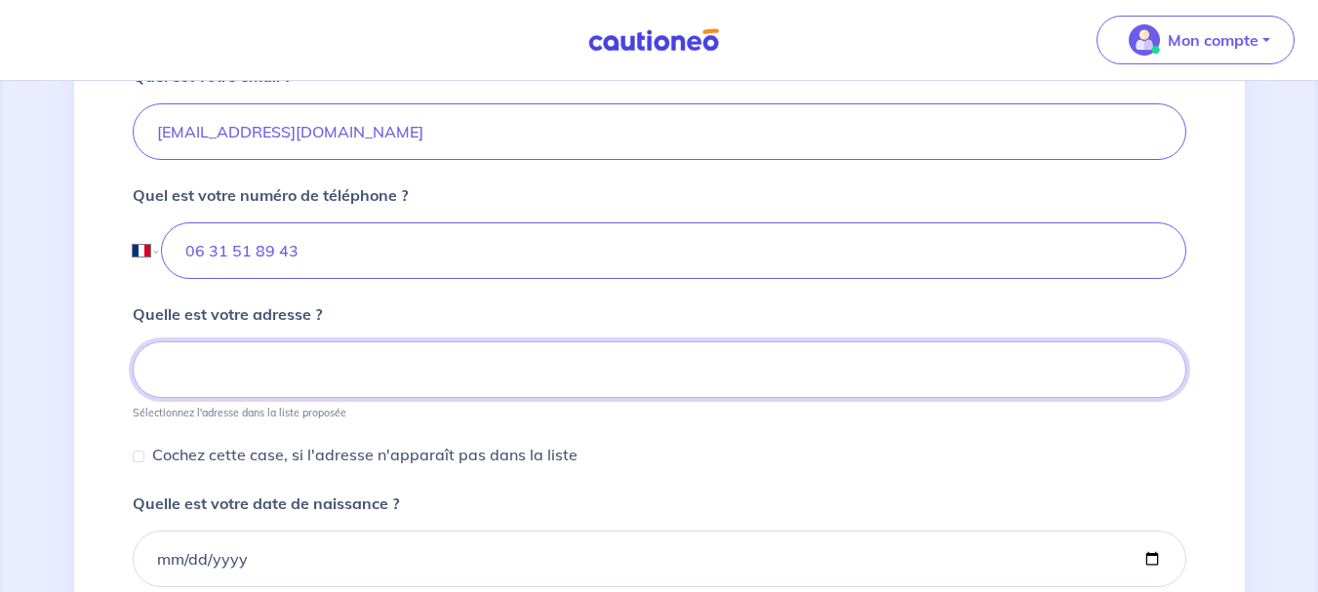
click at [255, 375] on input at bounding box center [660, 370] width 1054 height 57
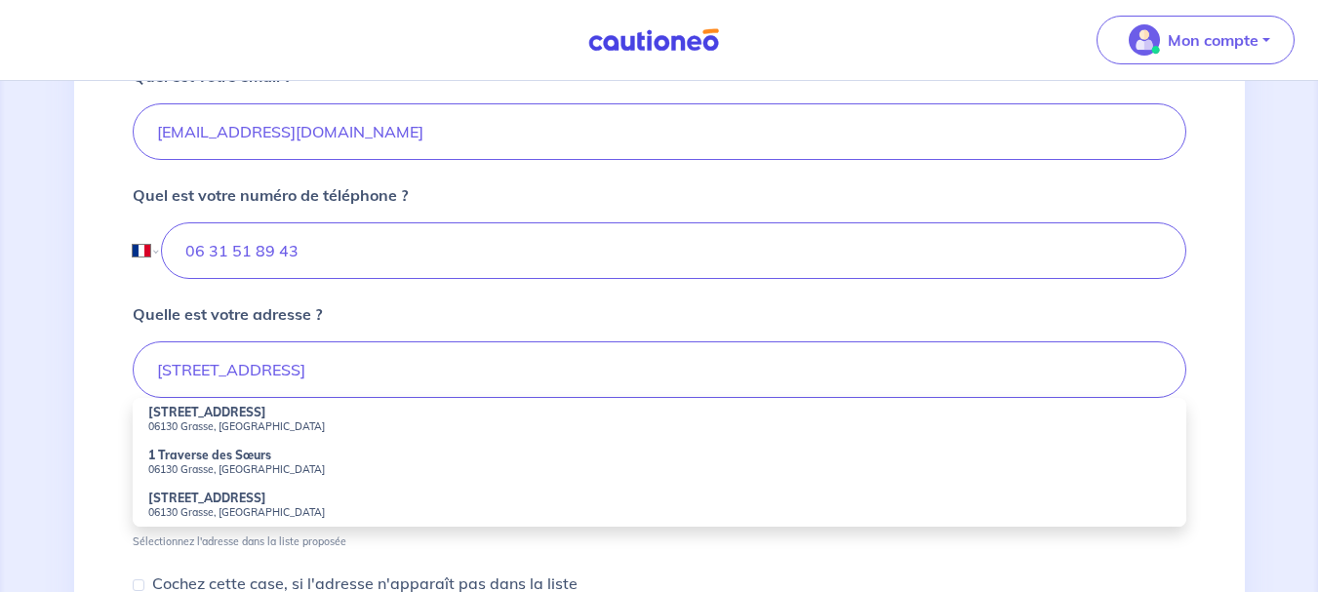
click at [194, 423] on small "06130 Grasse, [GEOGRAPHIC_DATA]" at bounding box center [659, 427] width 1023 height 14
type input "[STREET_ADDRESS]"
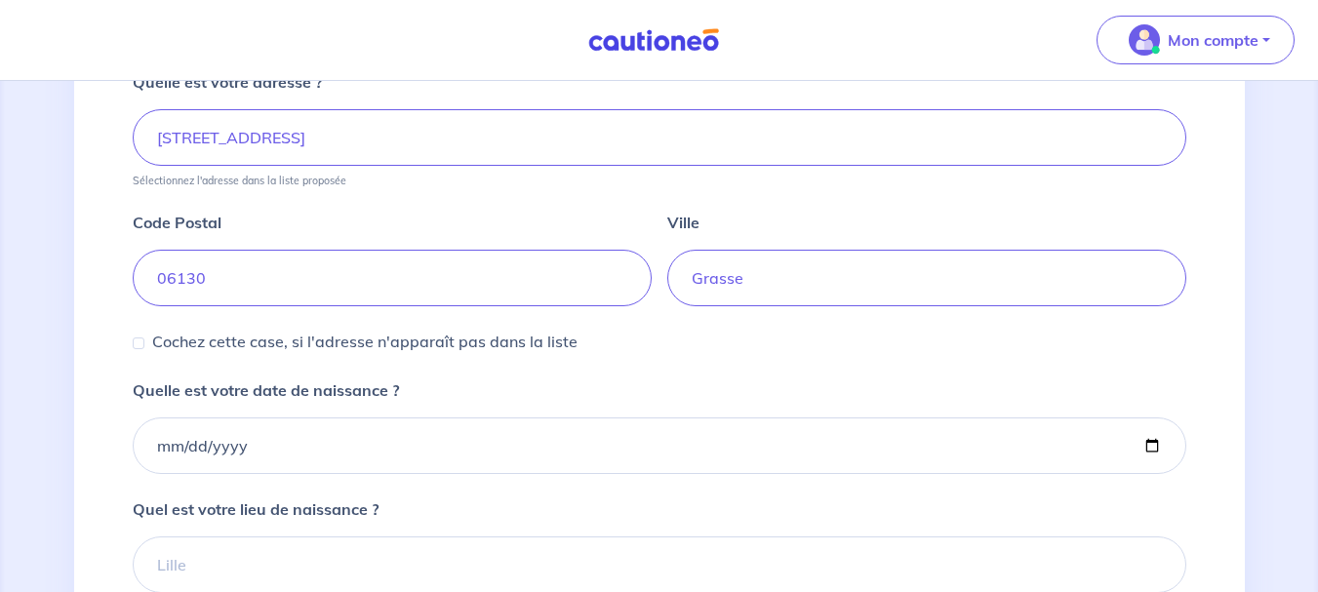
scroll to position [909, 0]
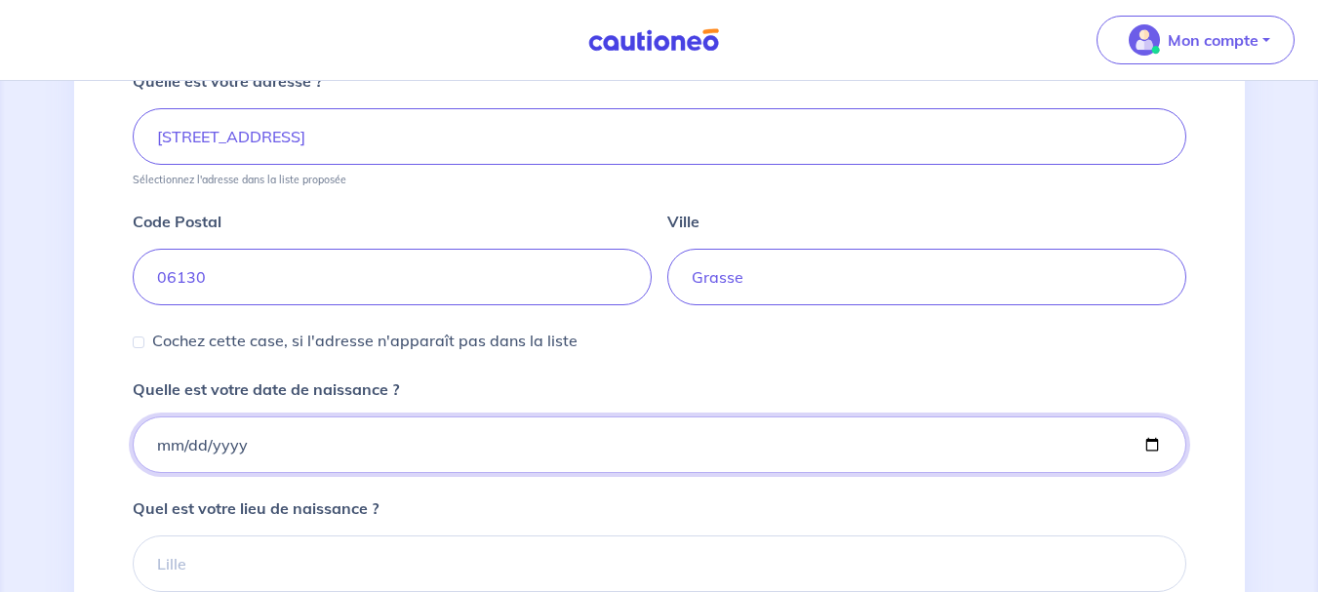
click at [152, 457] on input "Quelle est votre date de naissance ?" at bounding box center [660, 445] width 1054 height 57
type input "[DATE]"
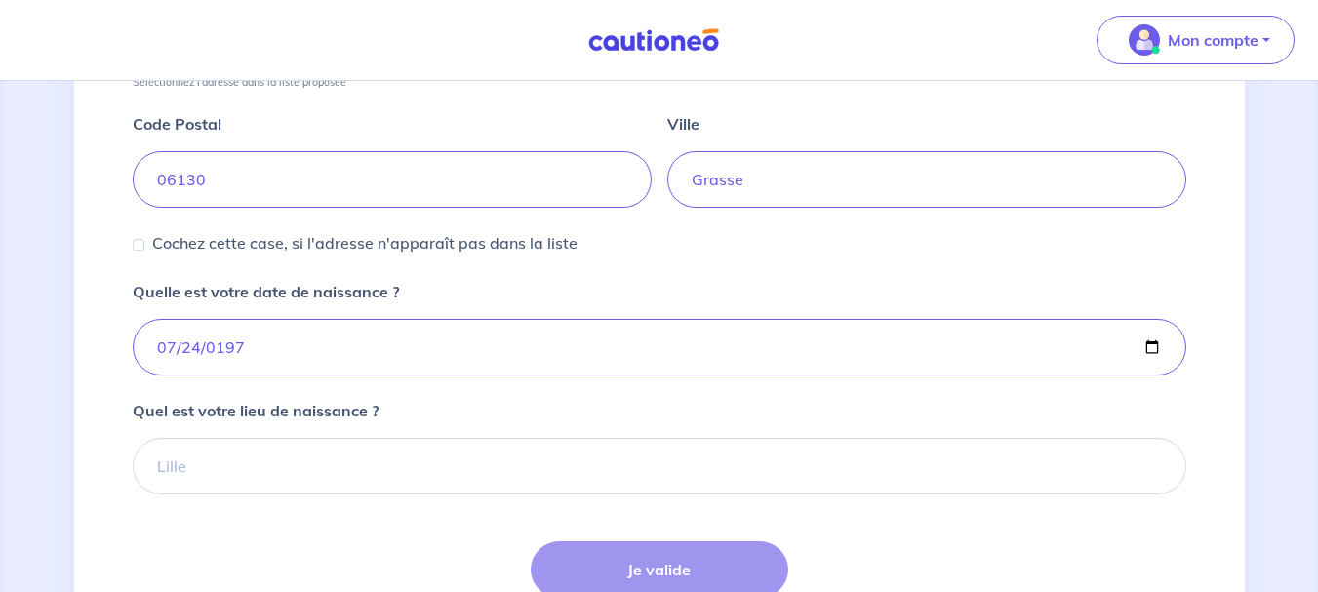
scroll to position [1008, 0]
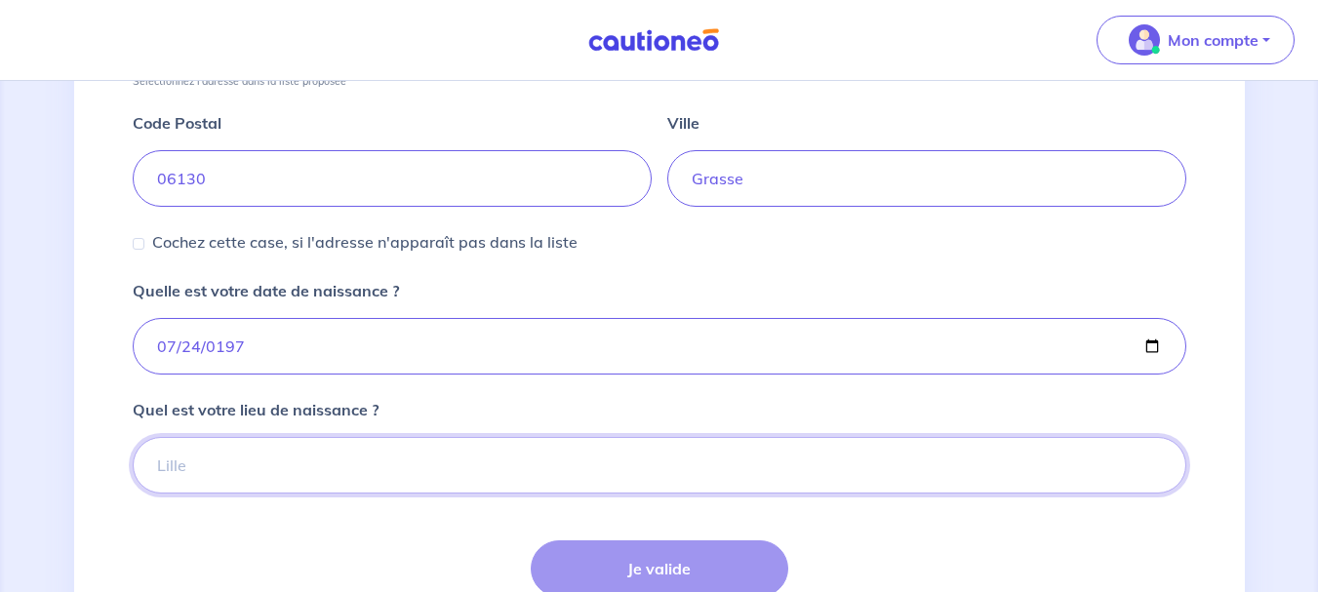
click at [190, 485] on input "Quel est votre lieu de naissance ?" at bounding box center [660, 465] width 1054 height 57
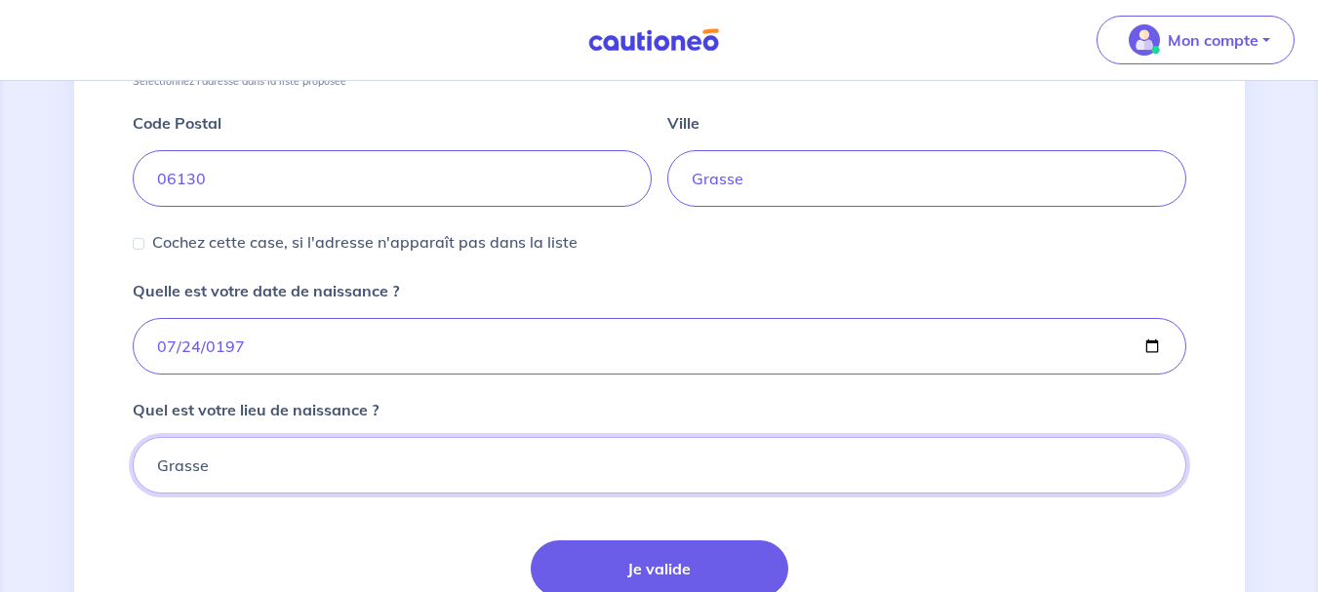
type input "Grasse"
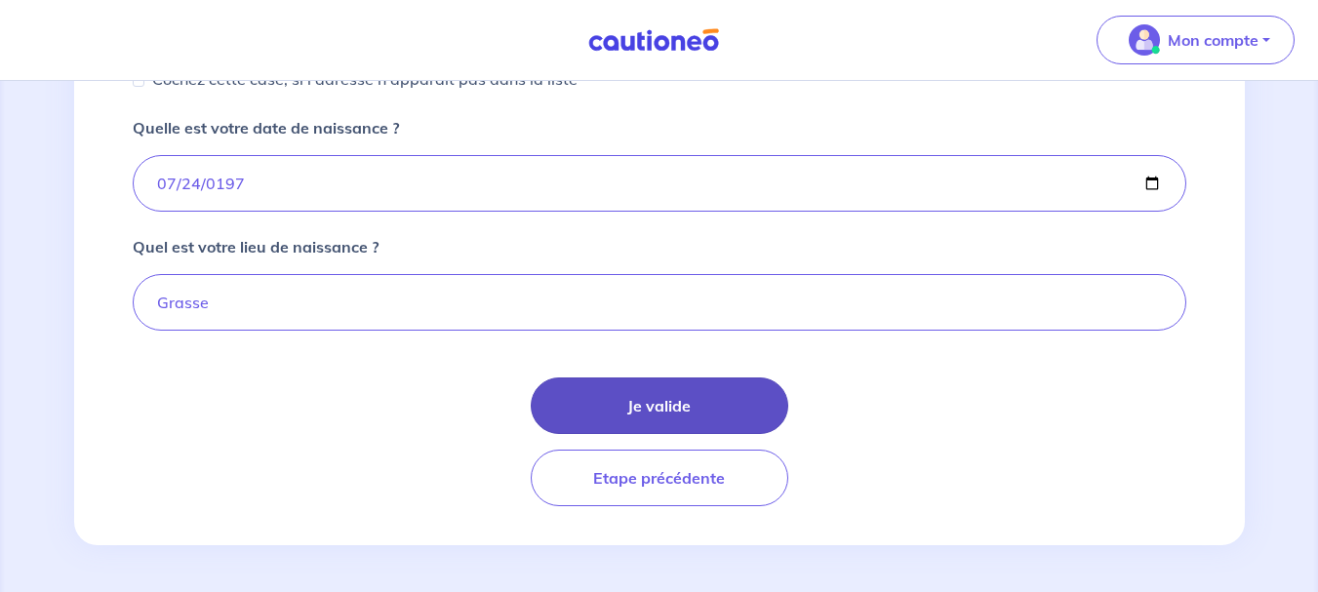
click at [661, 411] on button "Je valide" at bounding box center [660, 406] width 258 height 57
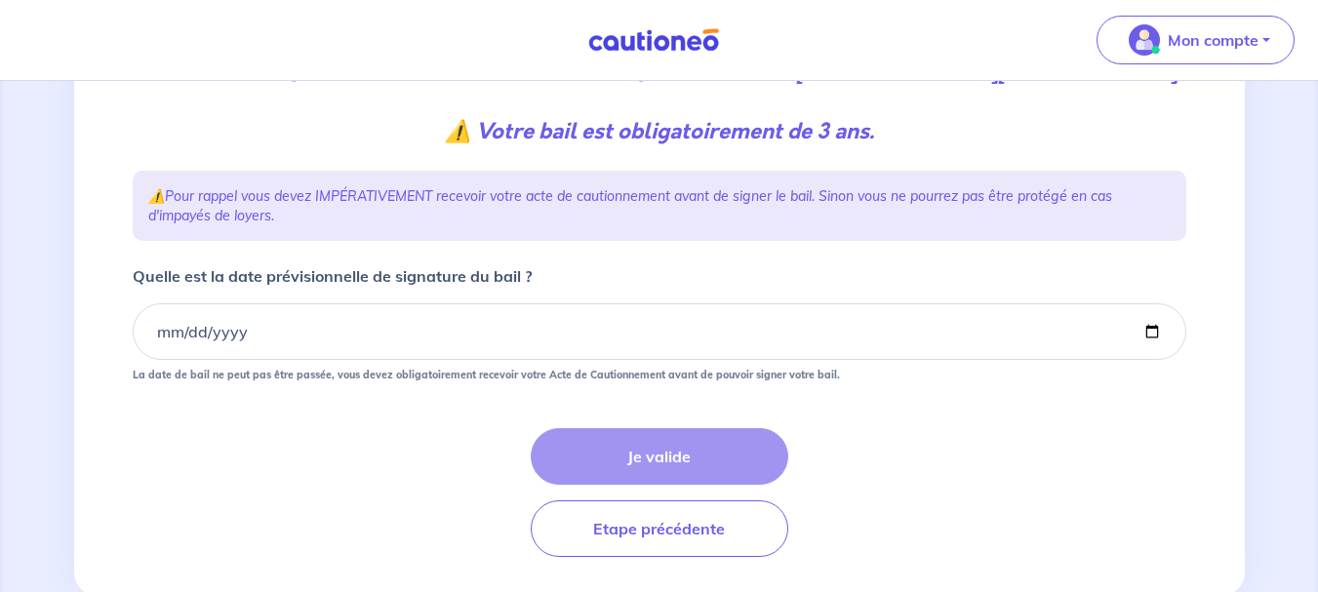
scroll to position [307, 0]
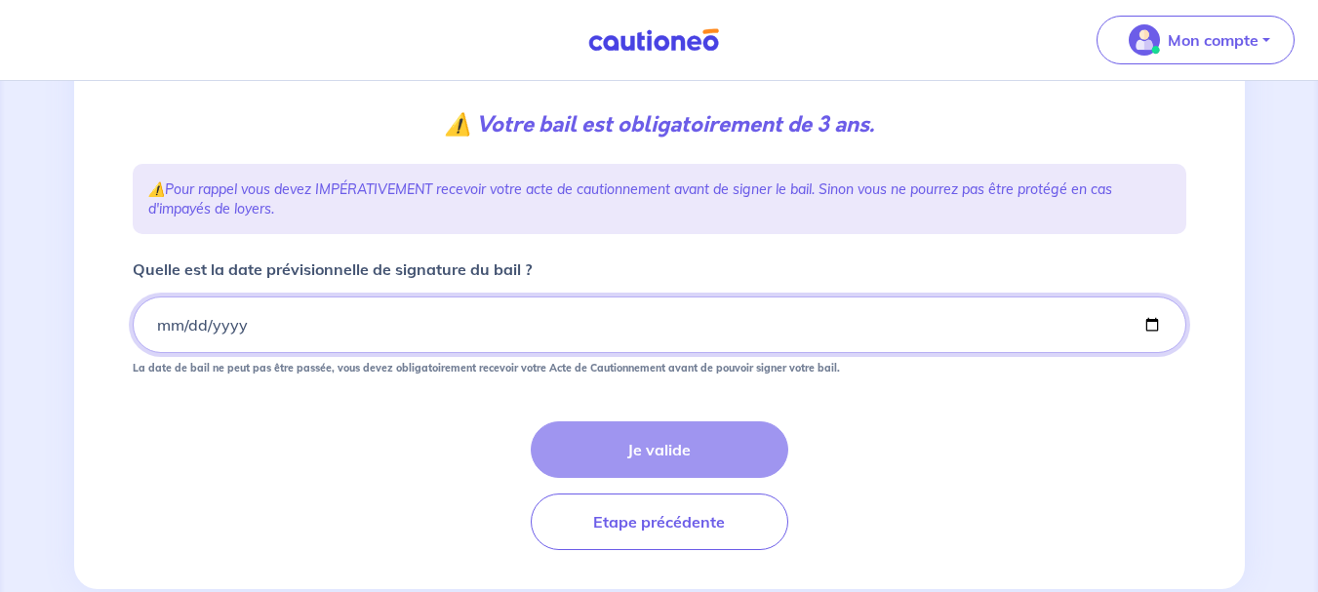
click at [159, 353] on input "Quelle est la date prévisionnelle de signature du bail ?" at bounding box center [660, 325] width 1054 height 57
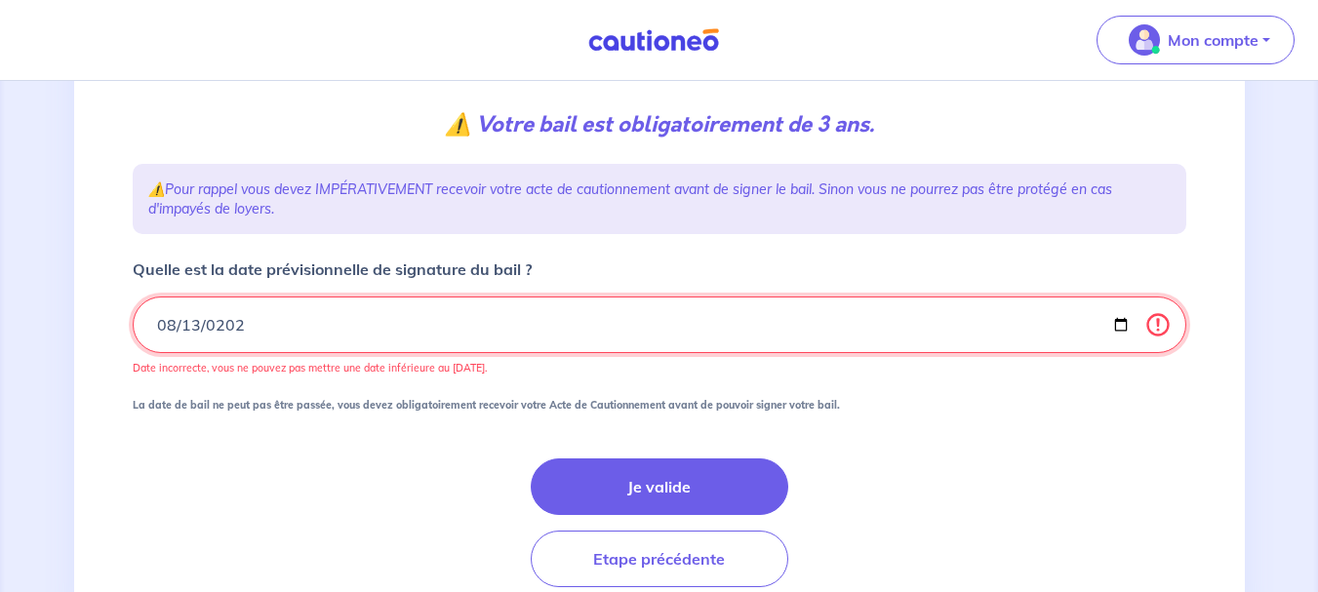
type input "[DATE]"
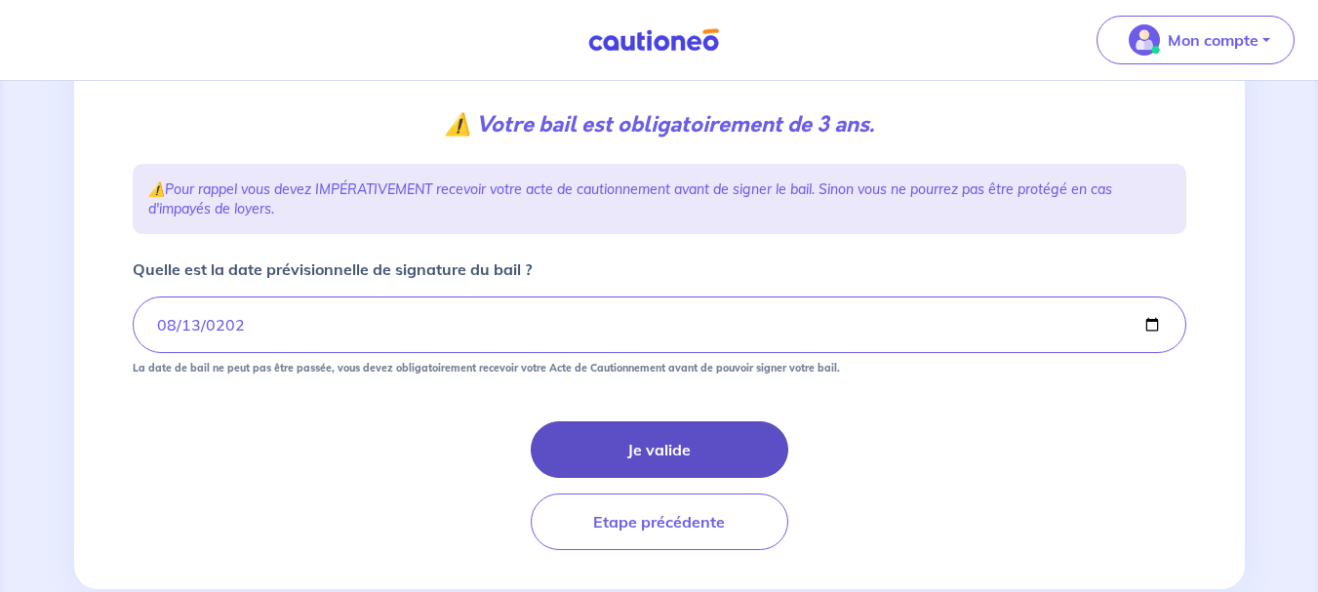
click at [668, 477] on button "Je valide" at bounding box center [660, 450] width 258 height 57
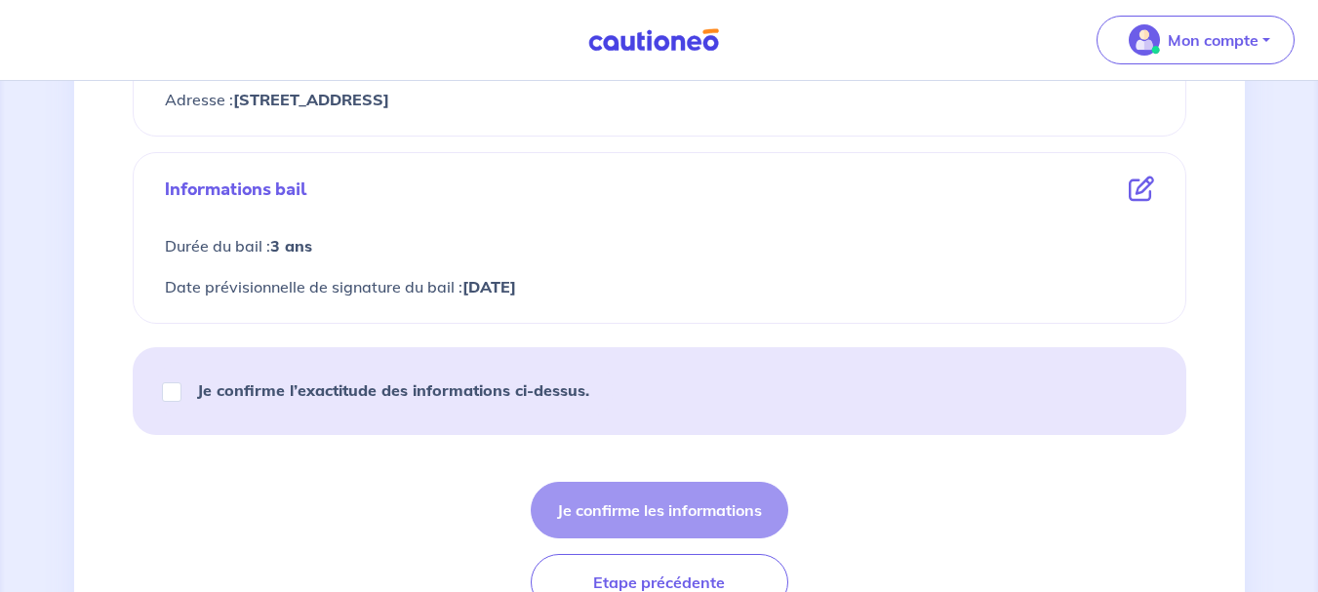
scroll to position [1026, 0]
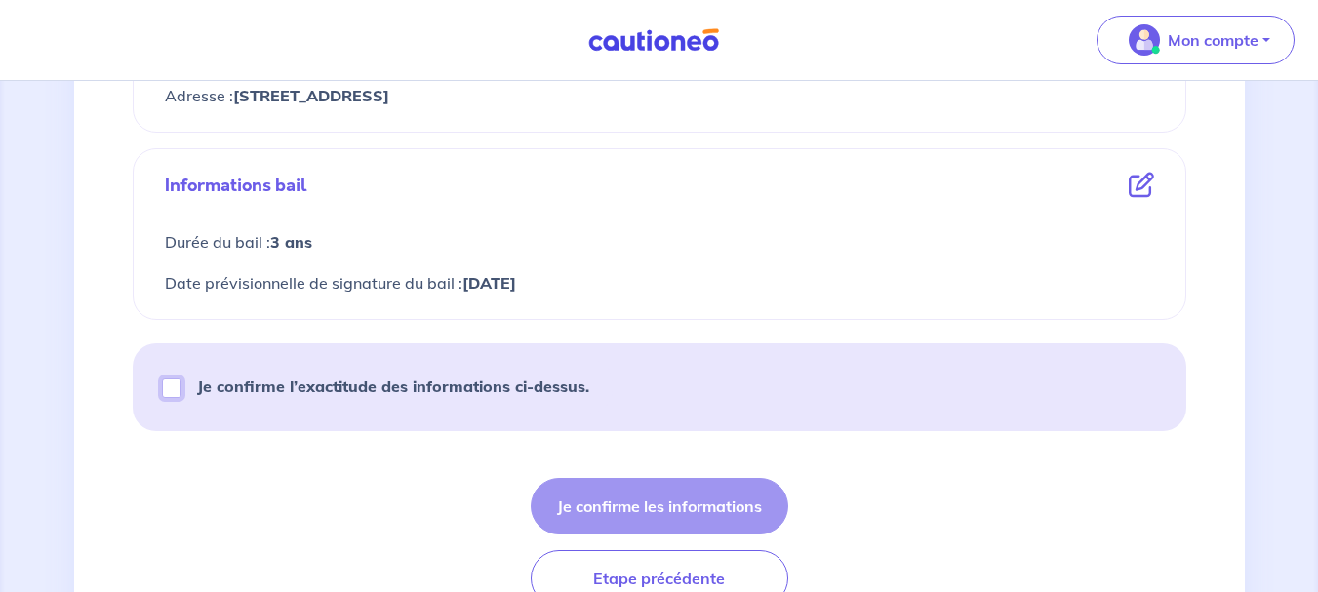
click at [170, 393] on input "Je confirme l’exactitude des informations ci-dessus." at bounding box center [172, 389] width 20 height 20
checkbox input "true"
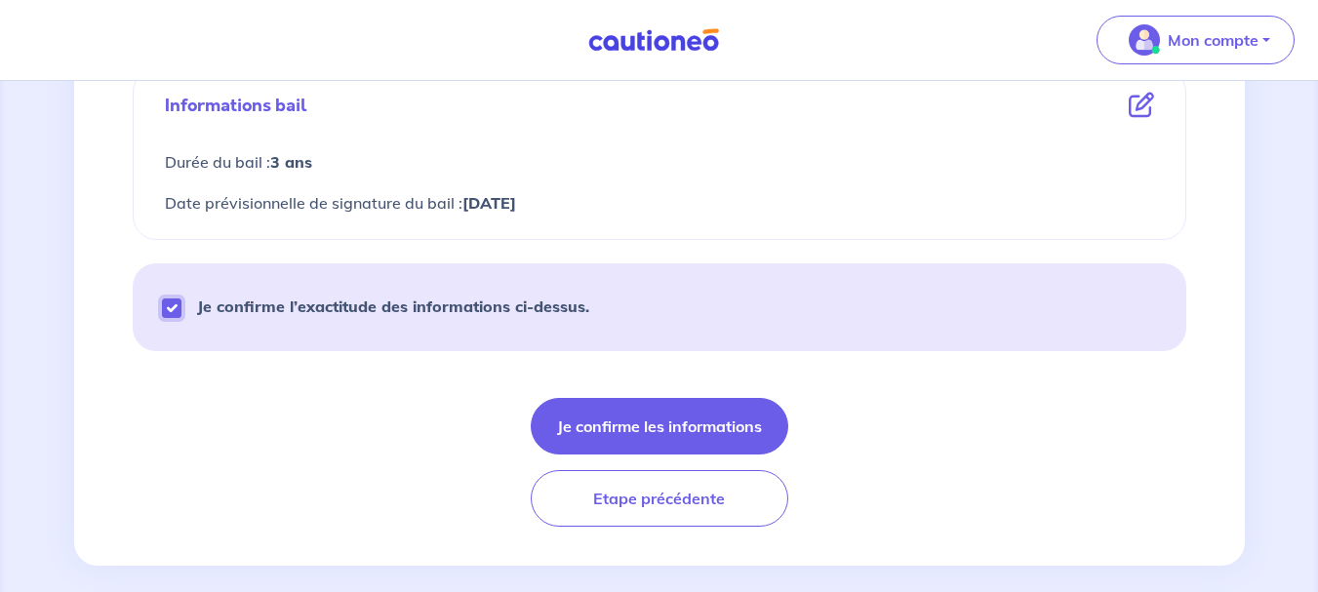
scroll to position [1107, 0]
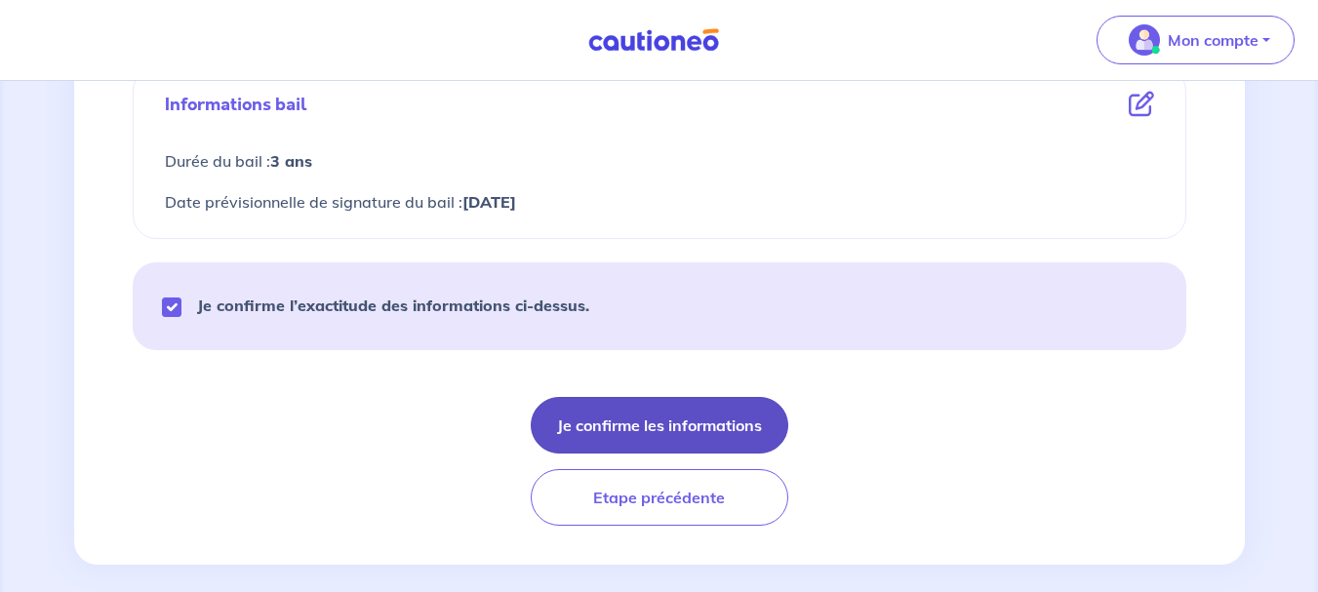
click at [670, 439] on button "Je confirme les informations" at bounding box center [660, 425] width 258 height 57
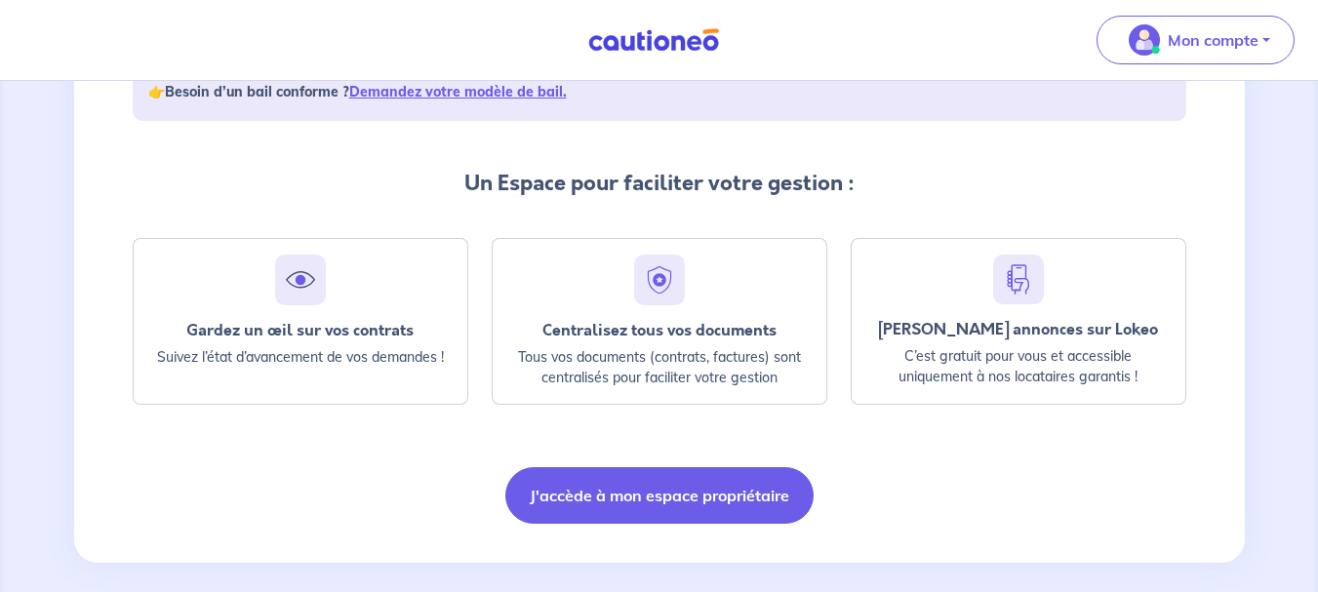
scroll to position [423, 0]
